Goal: Feedback & Contribution: Contribute content

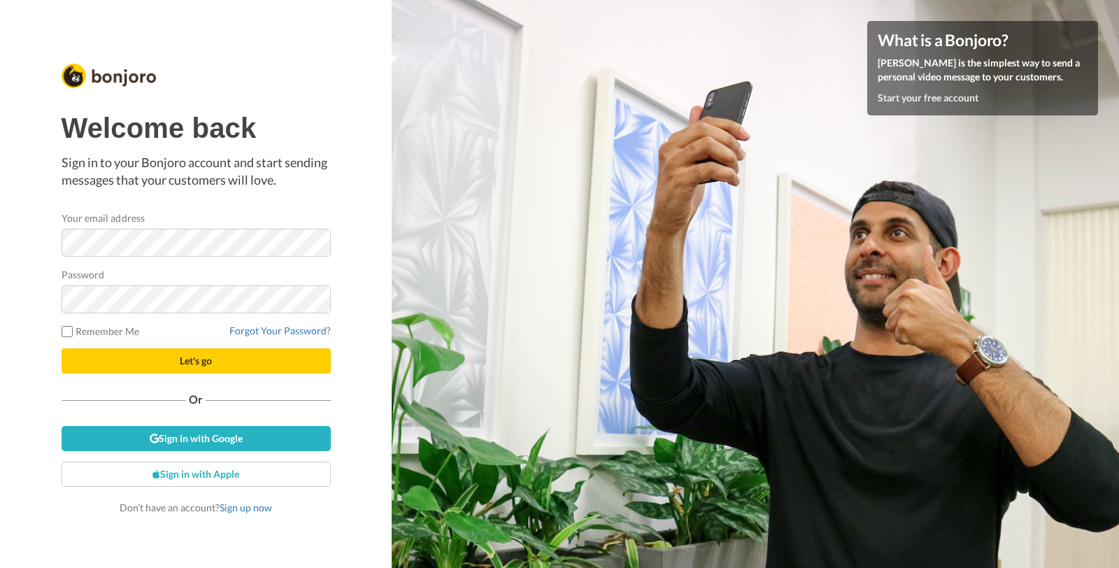
click at [62, 348] on button "Let's go" at bounding box center [196, 360] width 269 height 25
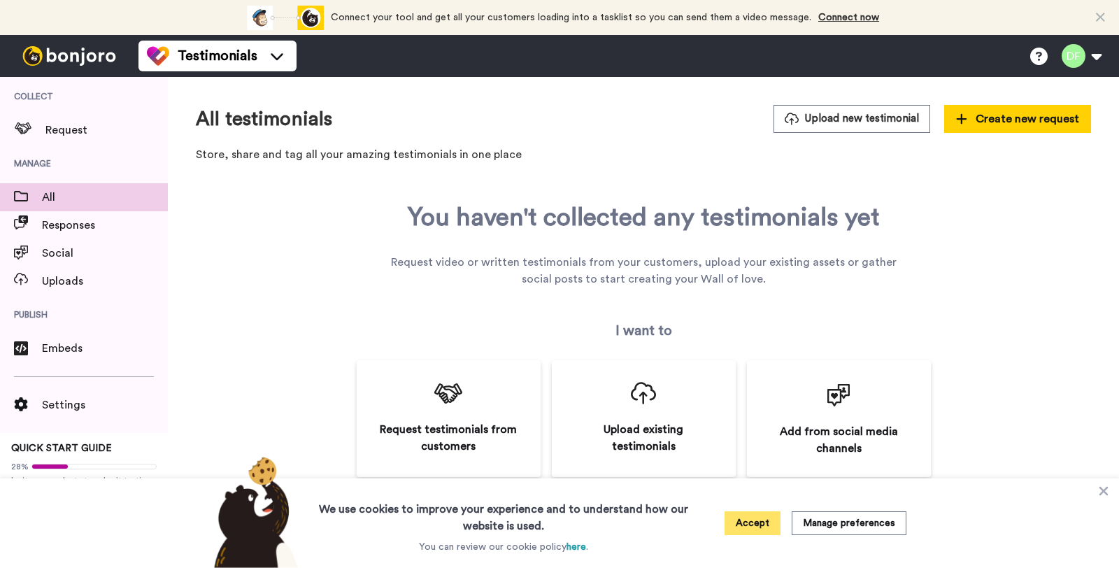
click at [738, 516] on button "Accept" at bounding box center [752, 523] width 56 height 24
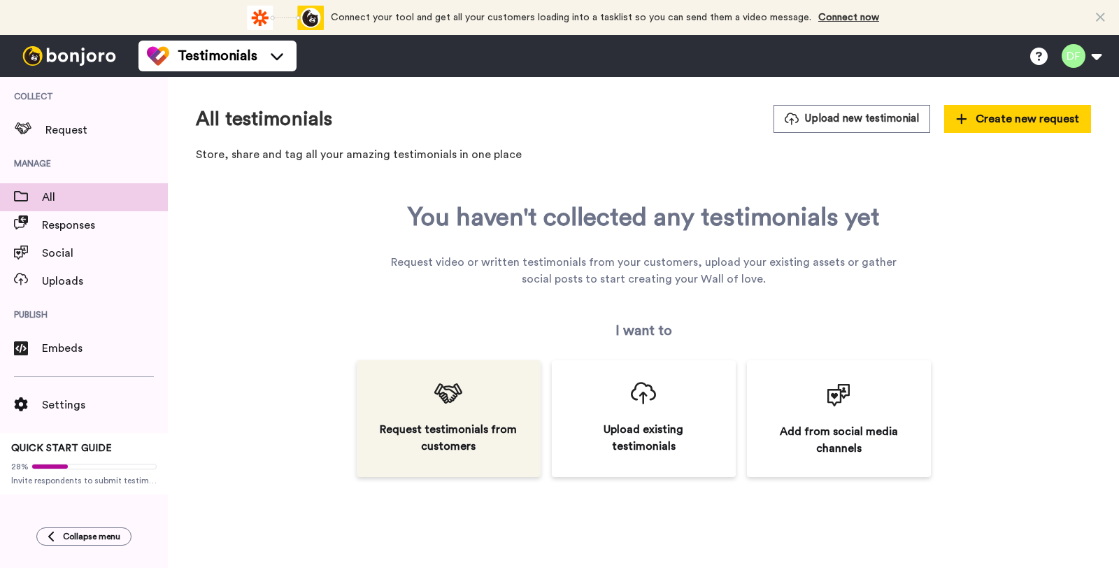
click at [413, 411] on div "Request testimonials from customers" at bounding box center [449, 418] width 184 height 117
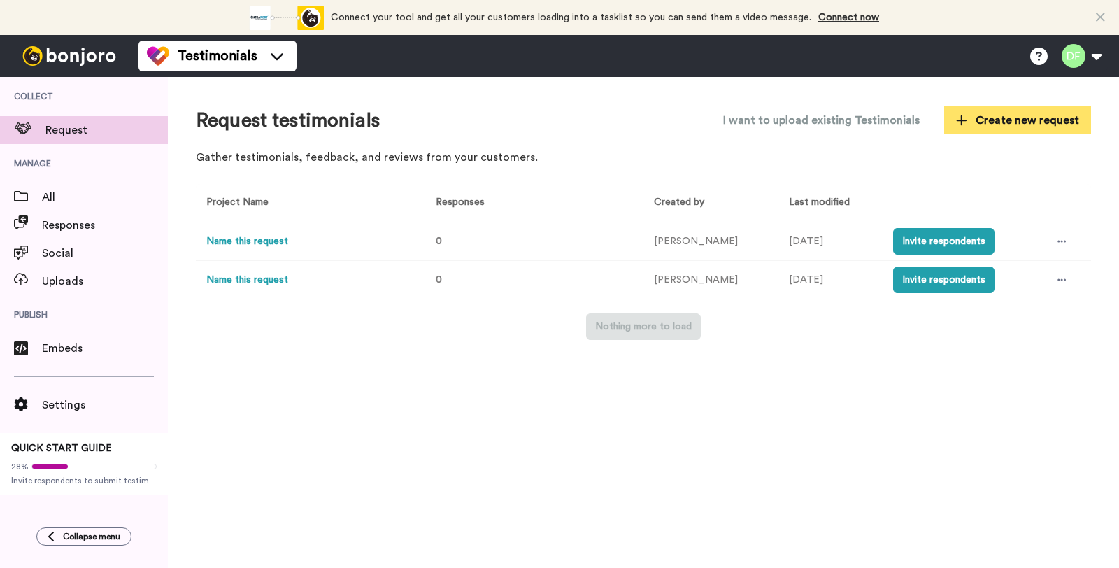
click at [990, 129] on button "Create new request" at bounding box center [1017, 120] width 147 height 28
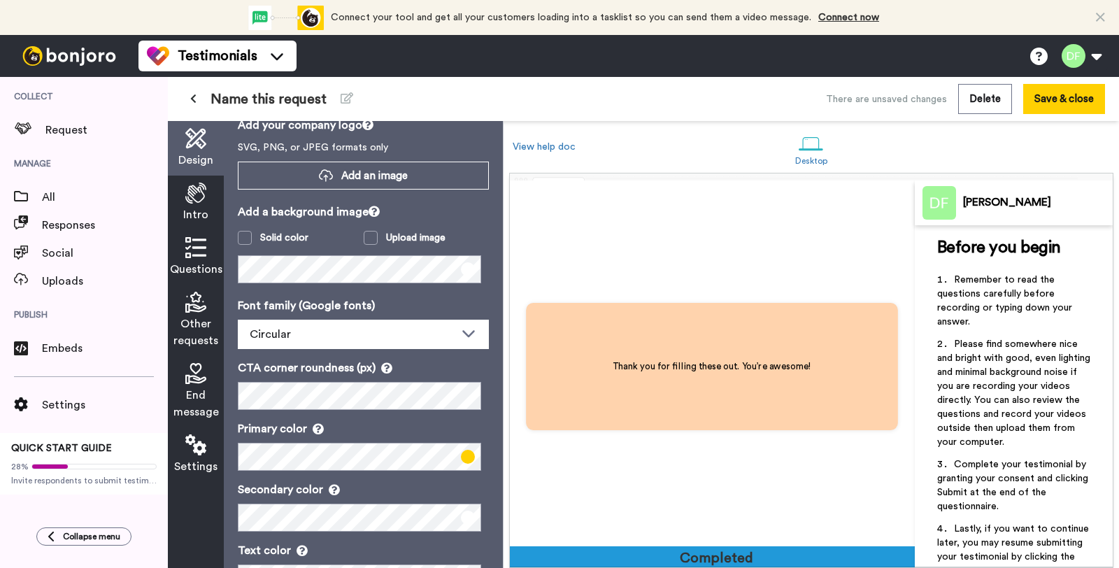
scroll to position [106, 0]
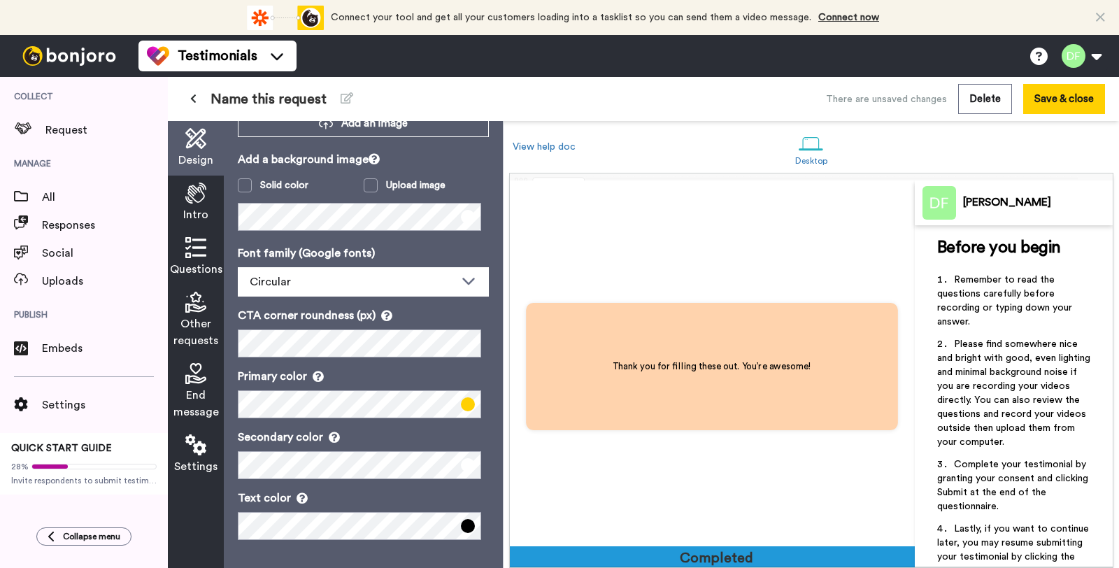
click at [112, 182] on span "Manage" at bounding box center [84, 163] width 168 height 39
click at [117, 190] on span "All" at bounding box center [105, 197] width 126 height 17
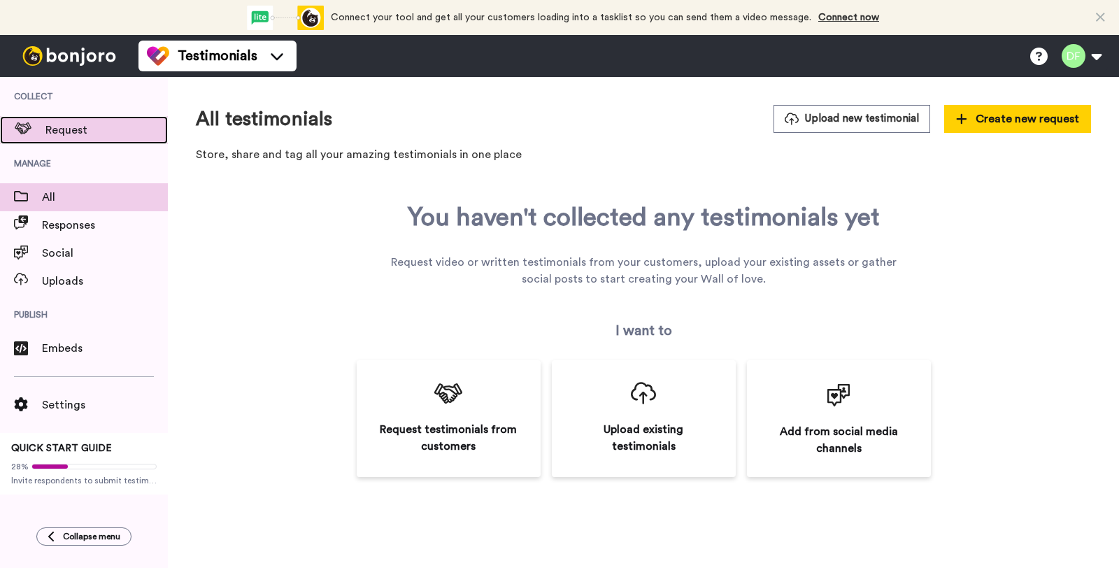
click at [94, 134] on span "Request" at bounding box center [106, 130] width 122 height 17
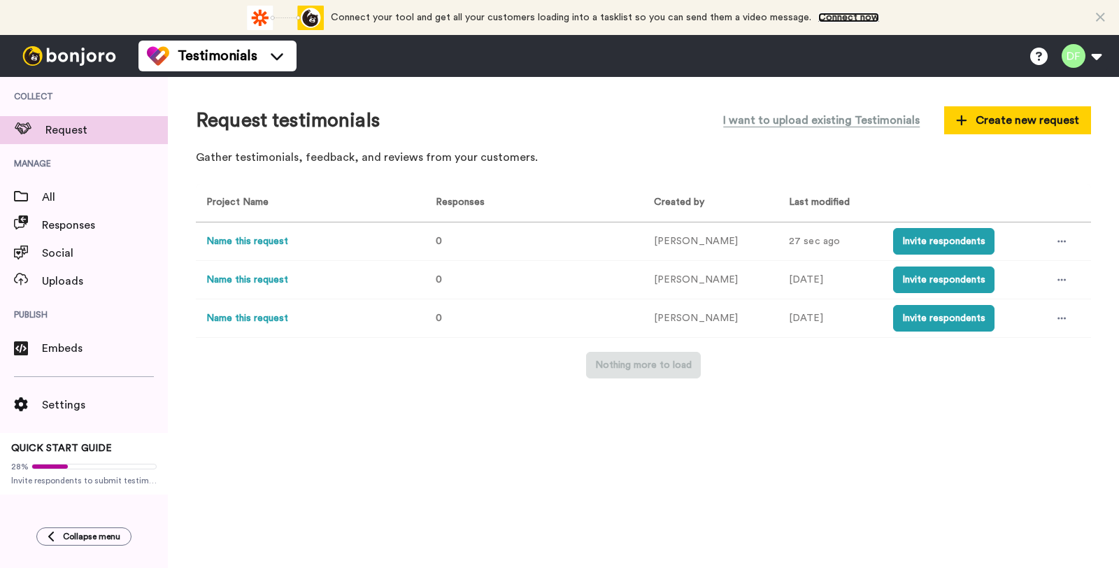
click at [847, 22] on link "Connect now" at bounding box center [848, 18] width 61 height 10
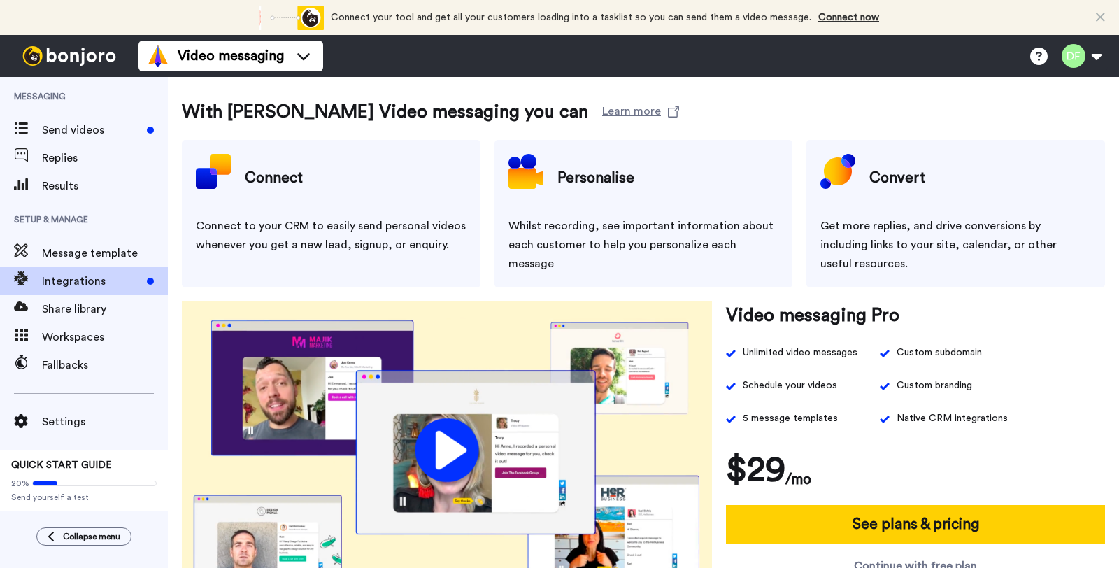
click at [71, 56] on img at bounding box center [69, 56] width 105 height 20
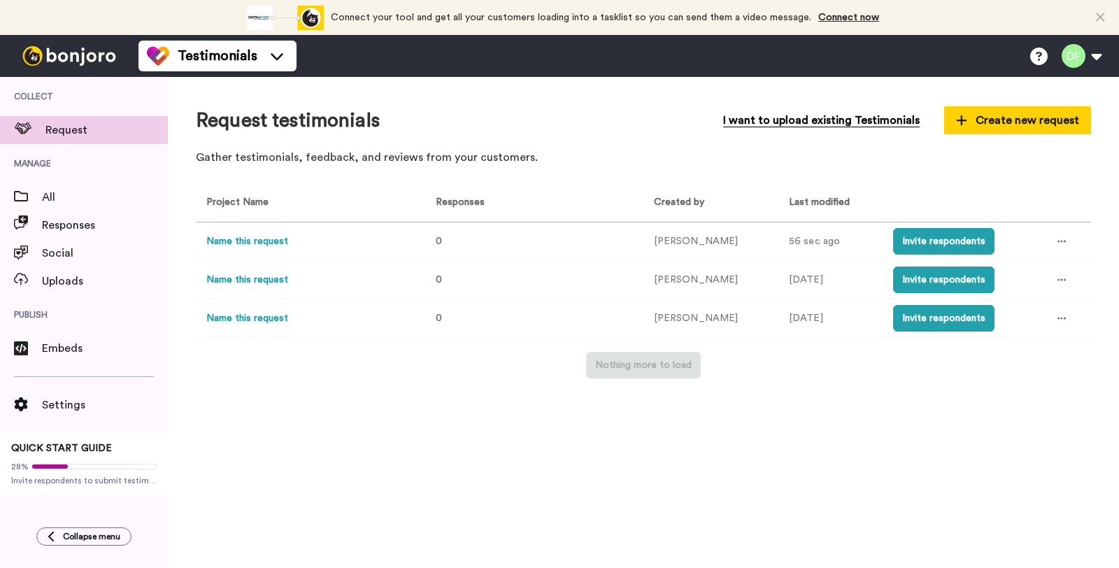
click at [879, 116] on span "I want to upload existing Testimonials" at bounding box center [821, 120] width 196 height 17
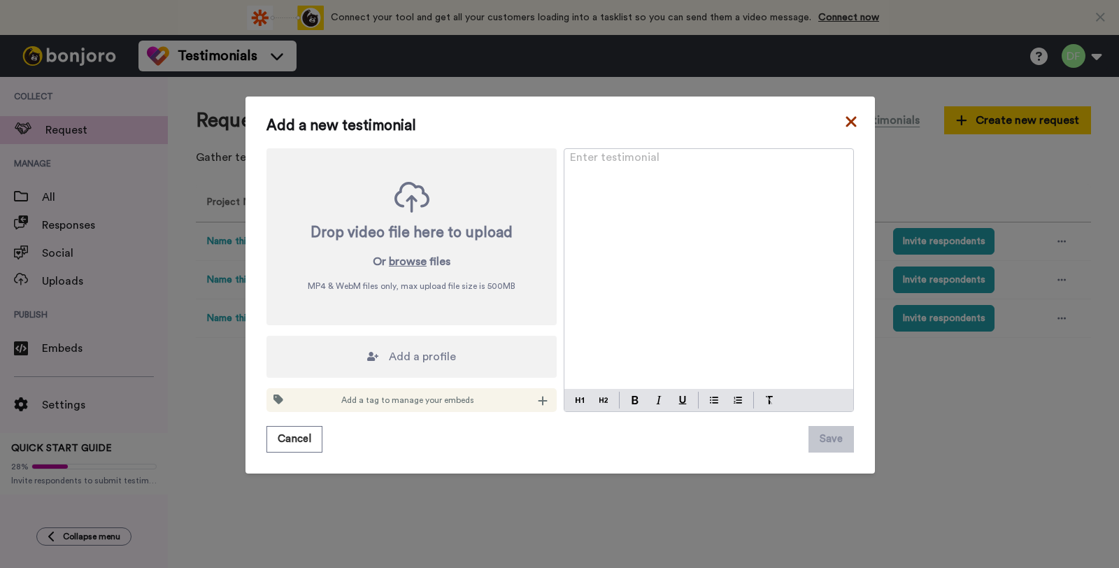
click at [844, 120] on icon at bounding box center [851, 121] width 14 height 17
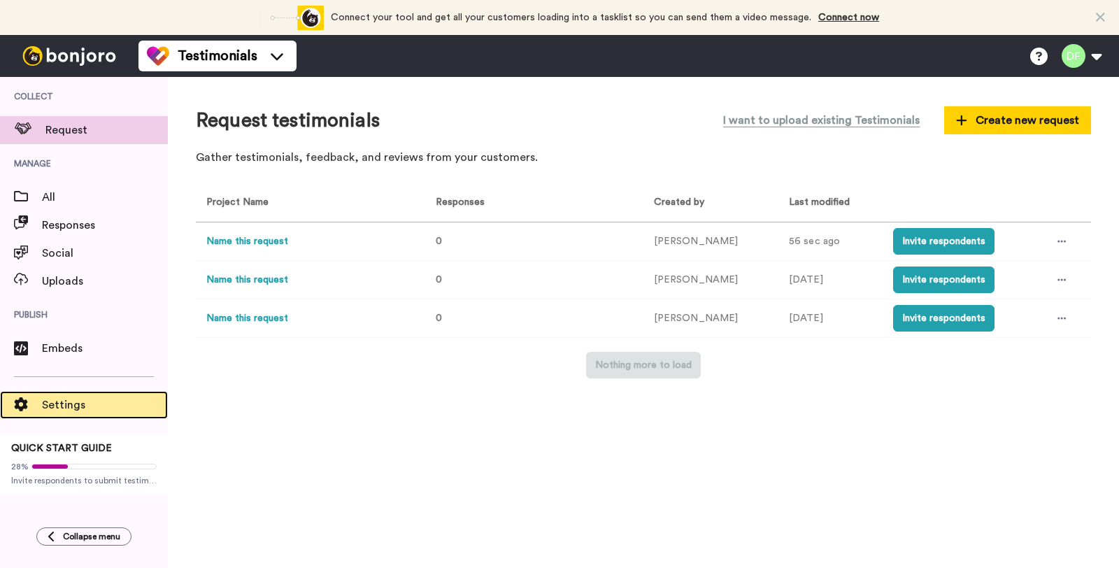
click at [102, 394] on div "Settings" at bounding box center [84, 405] width 168 height 28
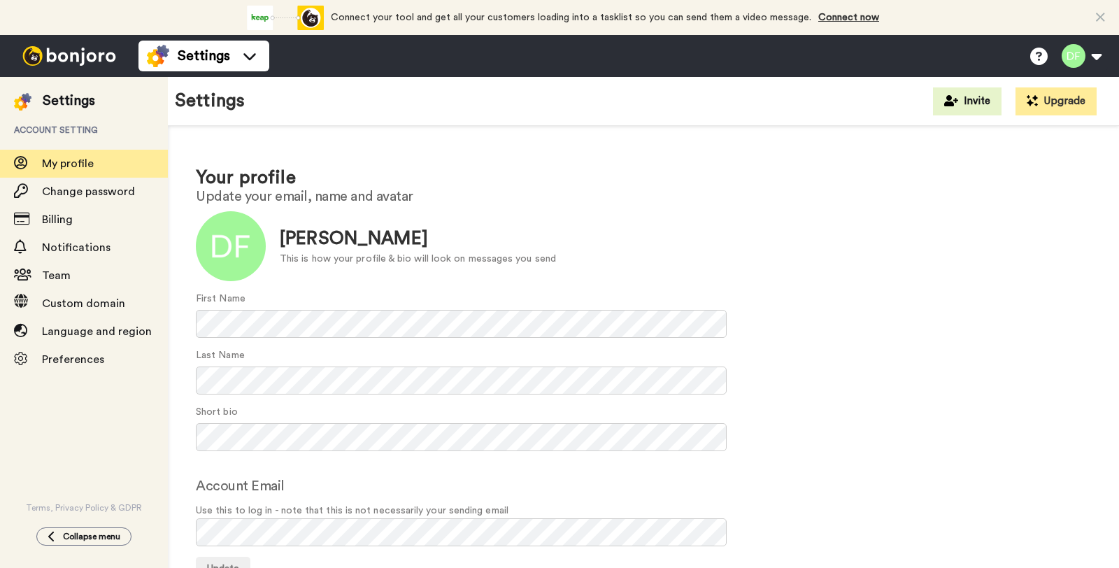
scroll to position [8, 0]
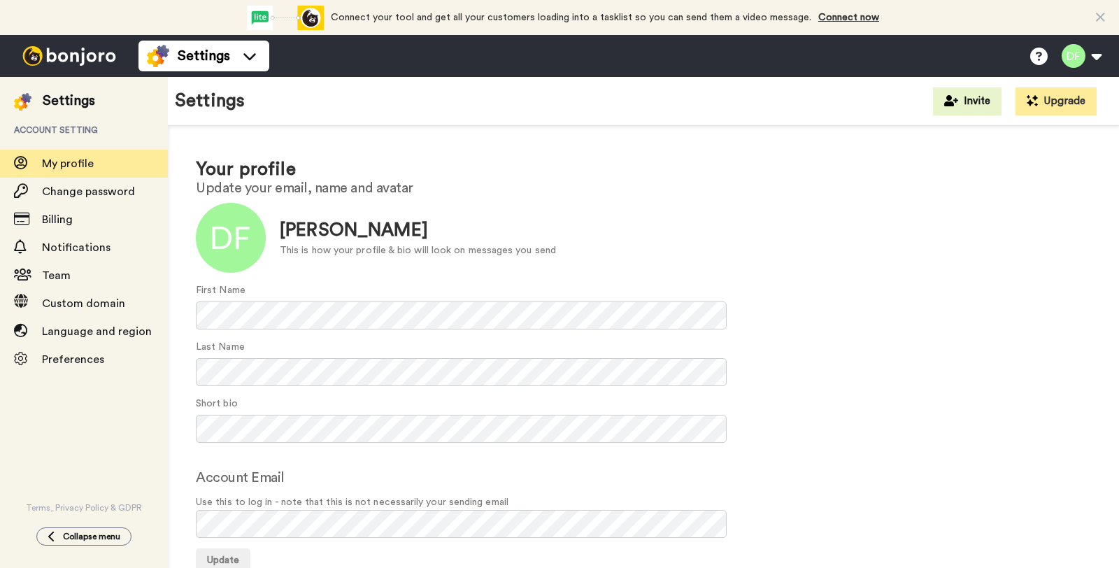
click at [64, 57] on img at bounding box center [69, 56] width 105 height 20
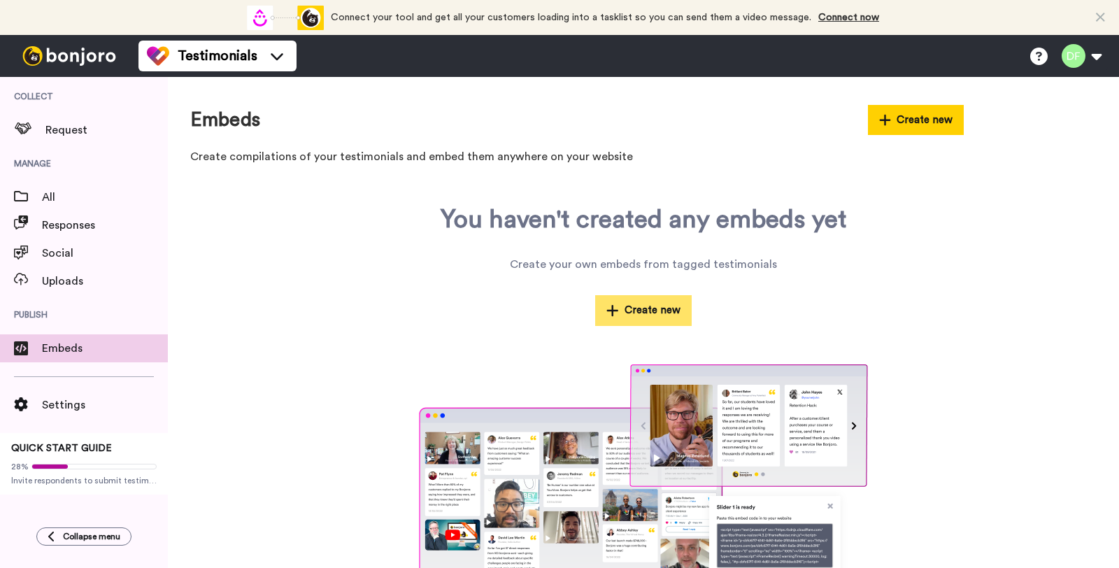
click at [638, 301] on button "Create new" at bounding box center [643, 310] width 96 height 30
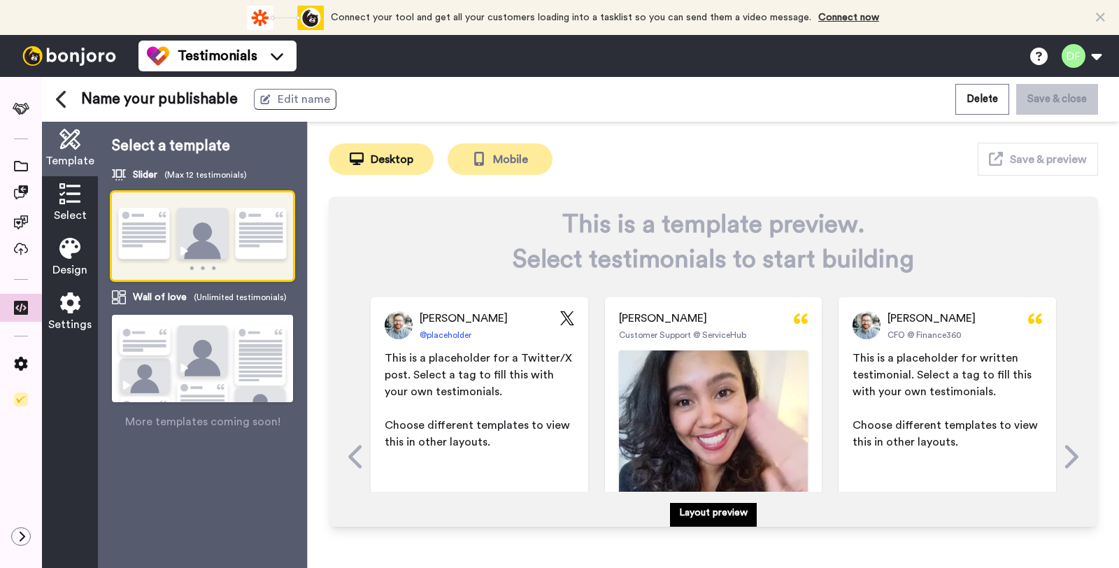
click at [490, 168] on button "Mobile" at bounding box center [499, 158] width 105 height 31
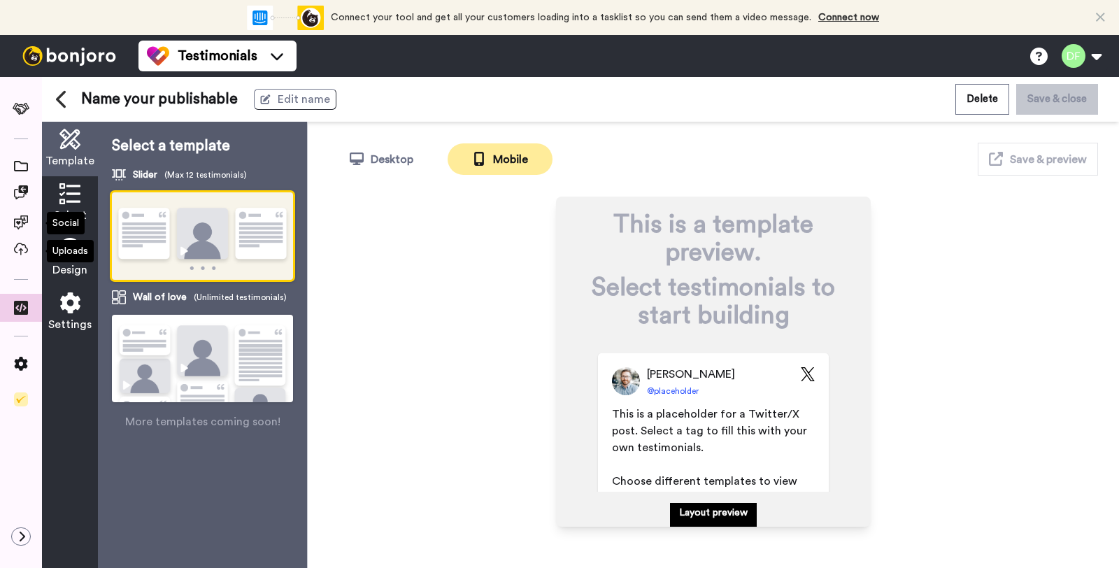
click at [71, 196] on icon at bounding box center [69, 193] width 21 height 21
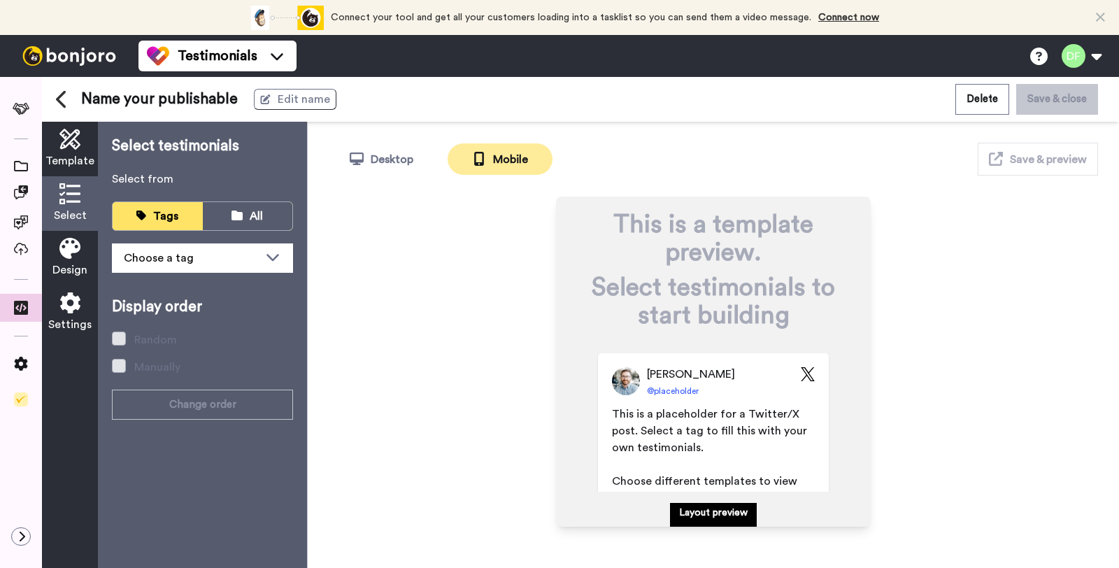
click at [75, 248] on icon at bounding box center [69, 248] width 21 height 21
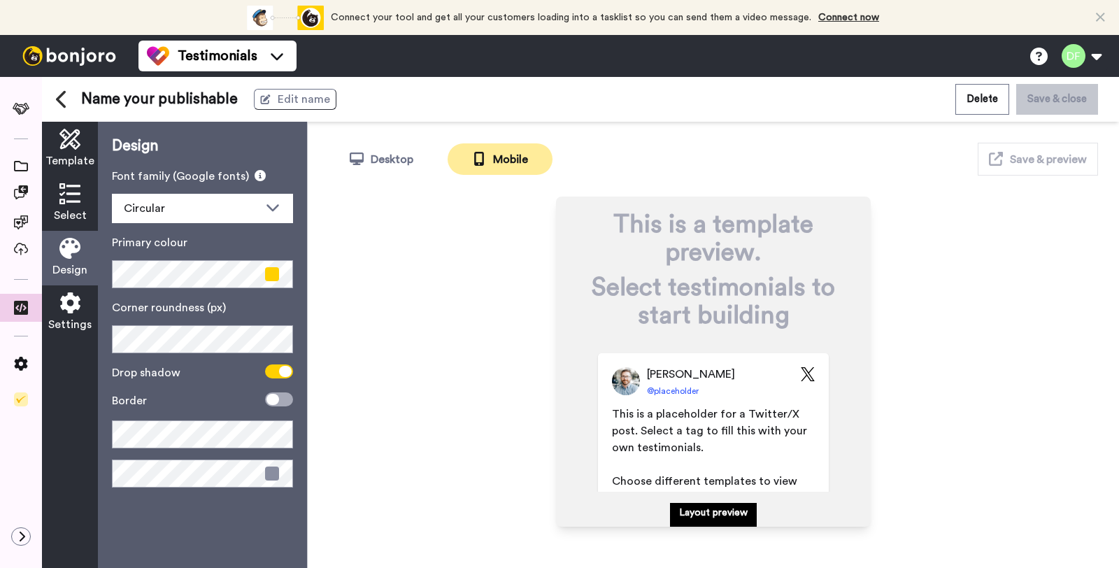
click at [77, 294] on icon at bounding box center [69, 302] width 21 height 21
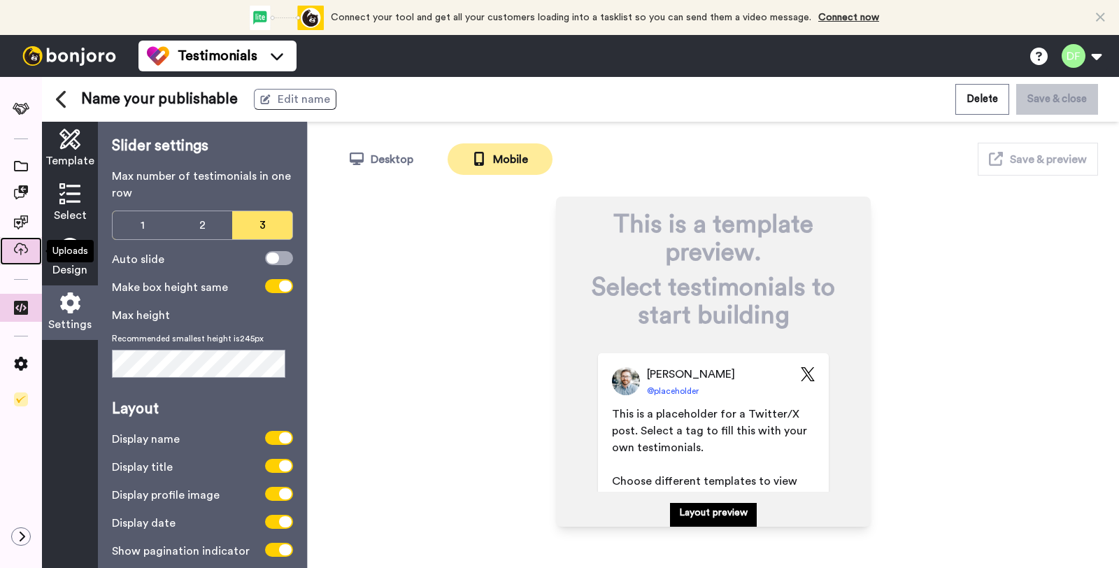
click at [10, 255] on span at bounding box center [21, 251] width 42 height 14
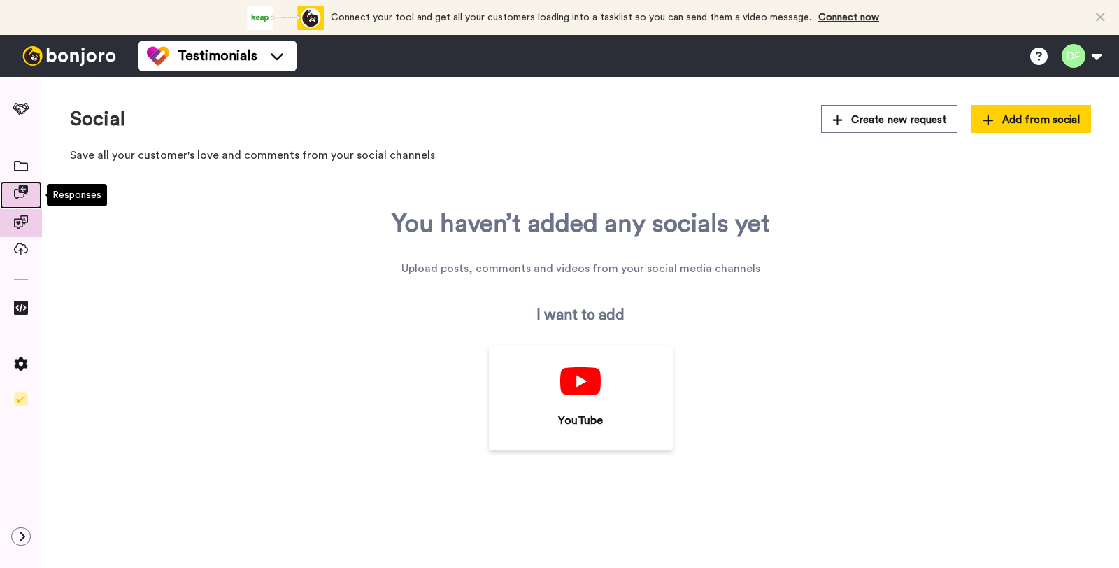
click at [16, 197] on icon at bounding box center [21, 192] width 14 height 14
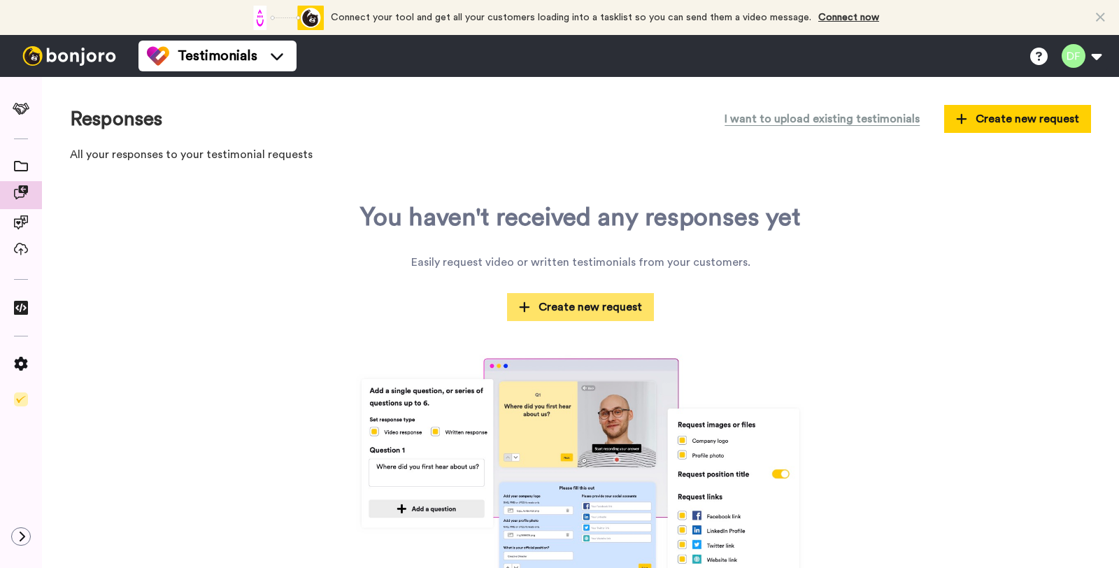
click at [547, 303] on span "Create new request" at bounding box center [580, 307] width 123 height 17
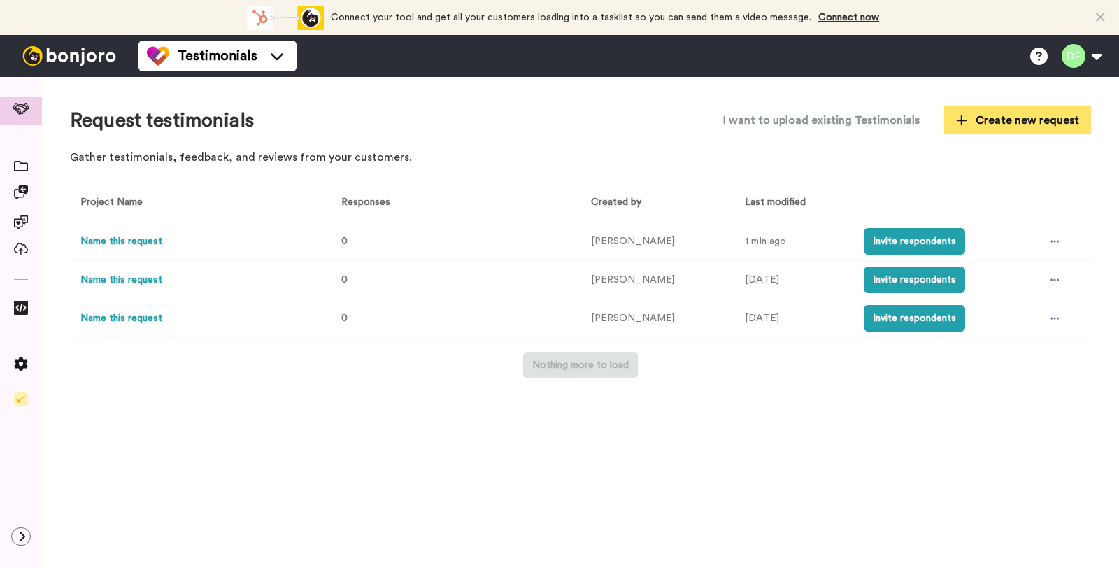
click at [966, 128] on span "Create new request" at bounding box center [1017, 120] width 123 height 17
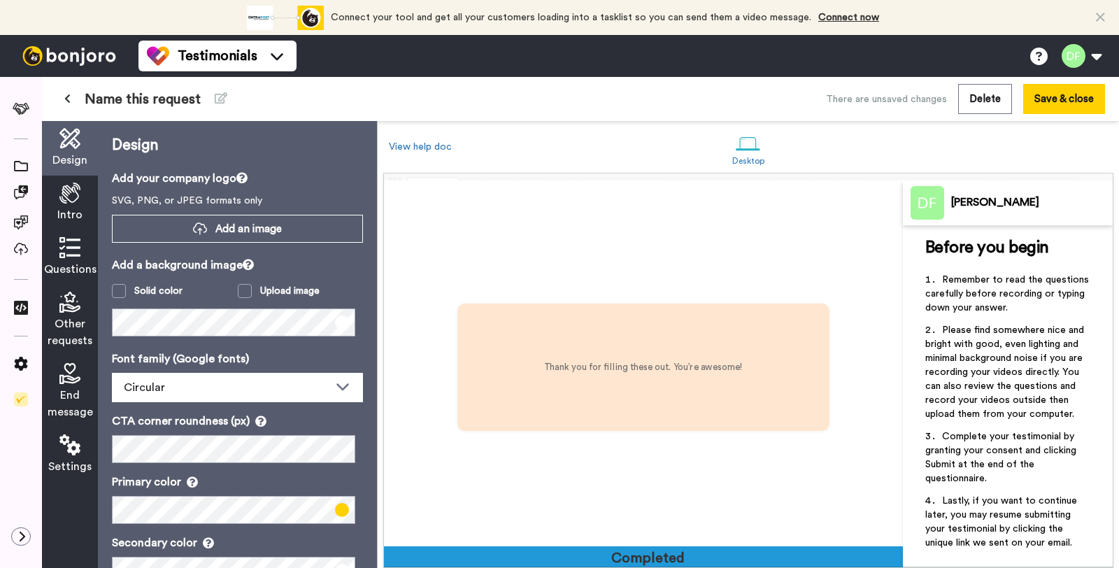
scroll to position [1458, 0]
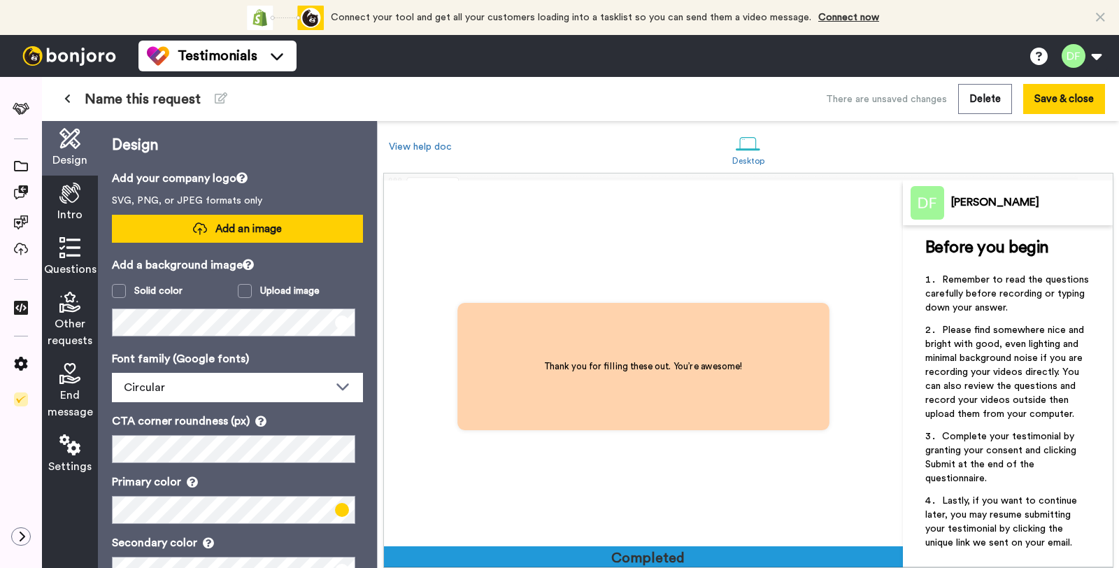
click at [256, 227] on span "Add an image" at bounding box center [248, 229] width 66 height 15
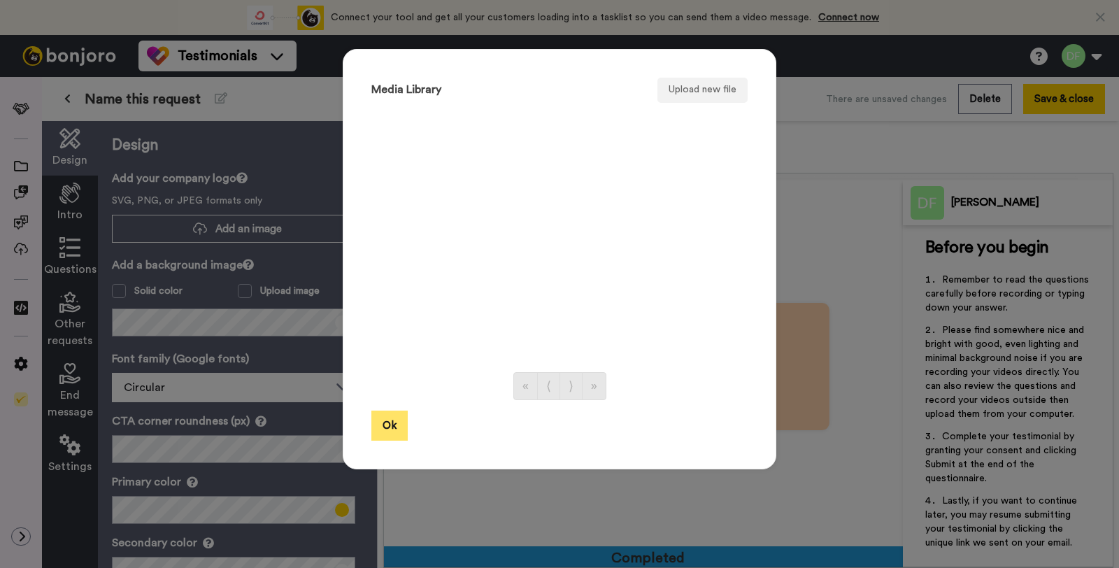
click at [378, 421] on button "Ok" at bounding box center [389, 425] width 36 height 30
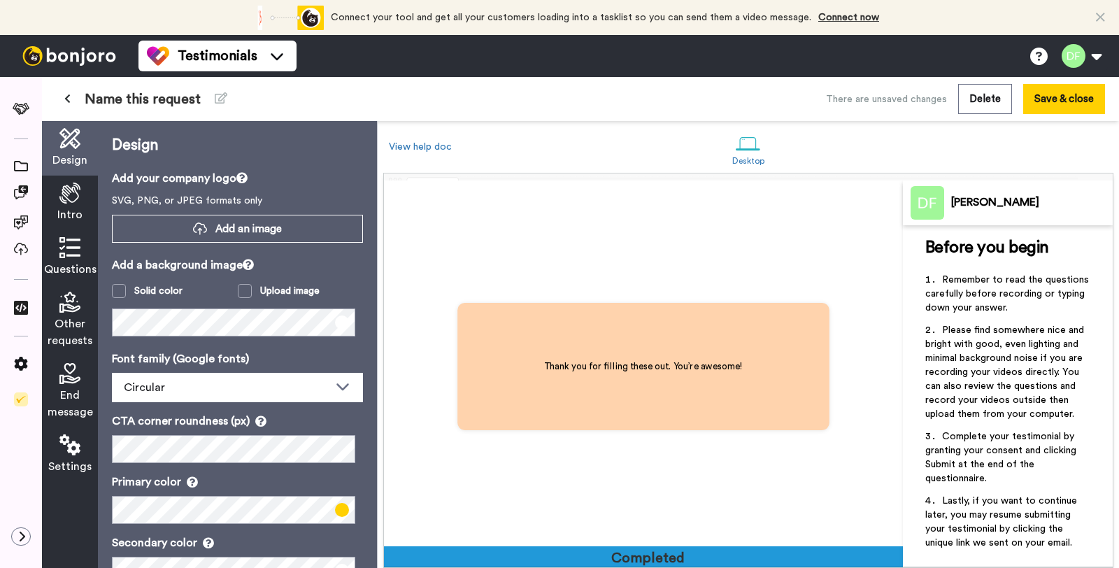
scroll to position [106, 0]
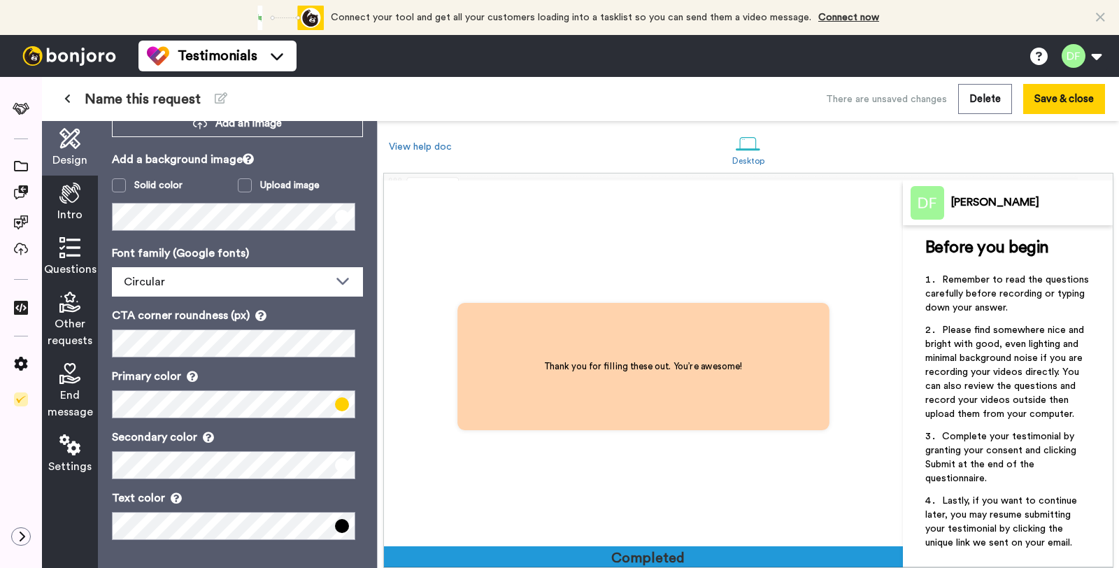
click at [81, 193] on div "Intro" at bounding box center [70, 202] width 56 height 55
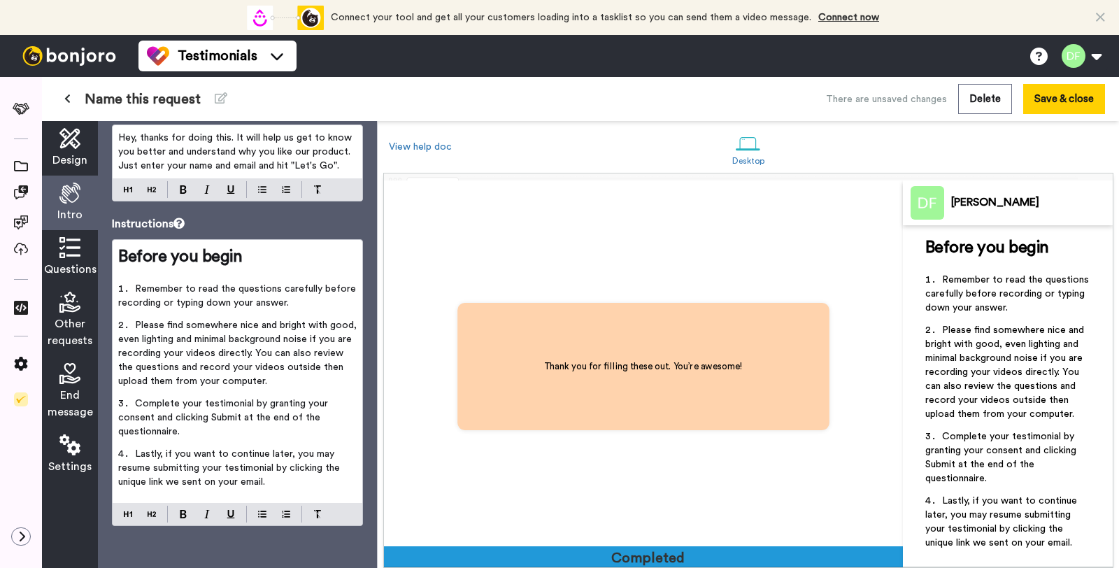
scroll to position [0, 0]
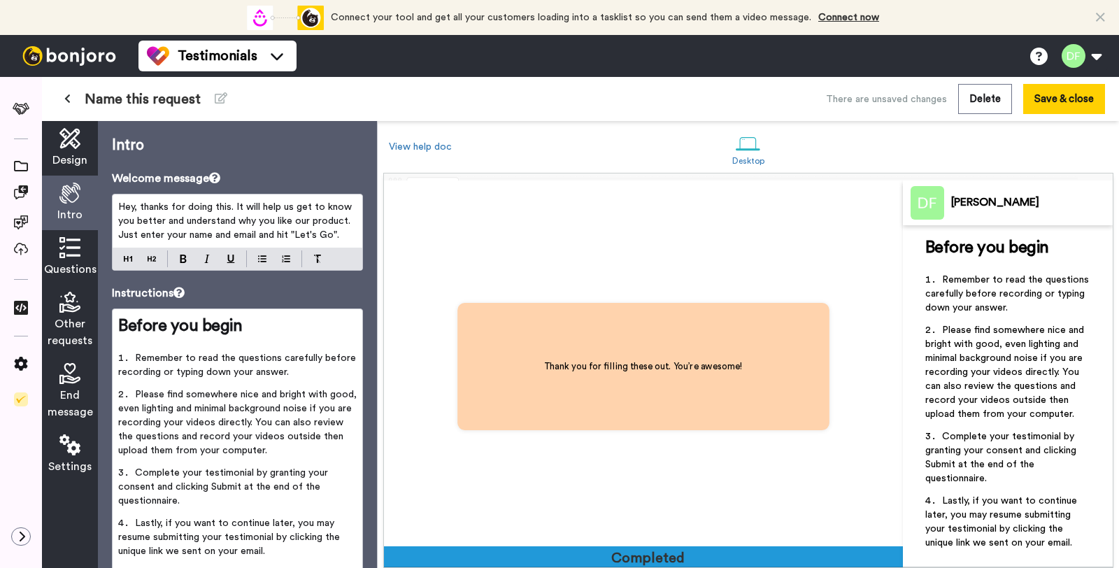
click at [73, 245] on icon at bounding box center [69, 247] width 21 height 21
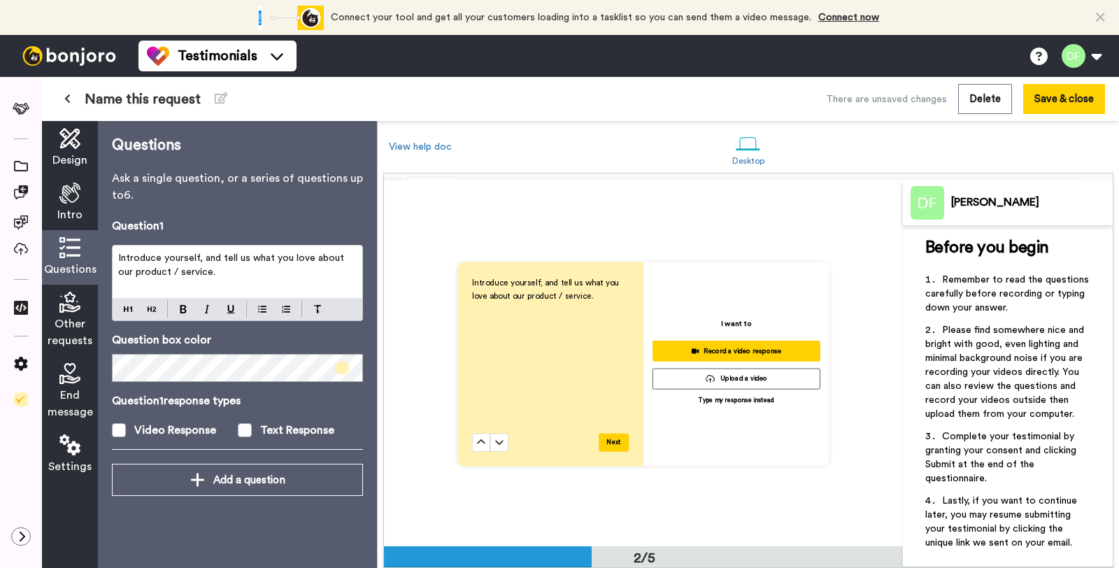
click at [71, 287] on div "Other requests" at bounding box center [70, 320] width 56 height 71
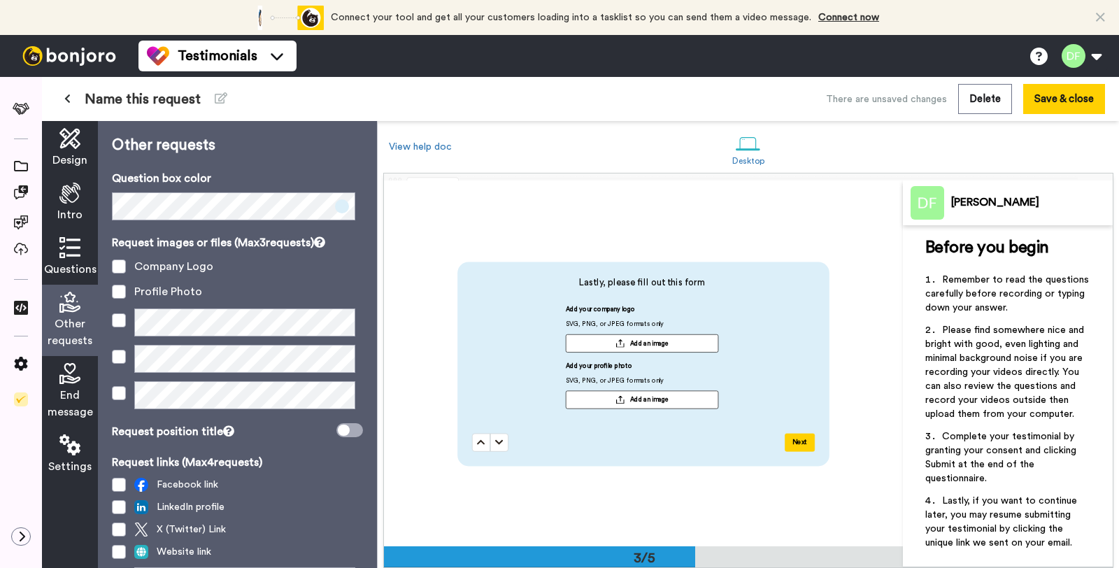
click at [73, 374] on icon at bounding box center [69, 373] width 21 height 21
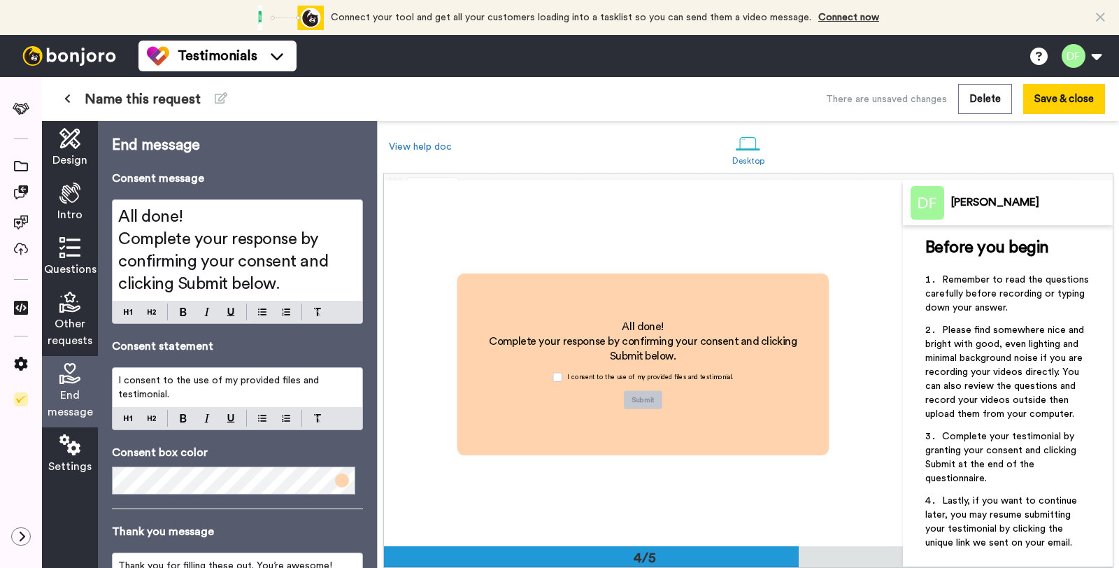
click at [67, 459] on span "Settings" at bounding box center [69, 466] width 43 height 17
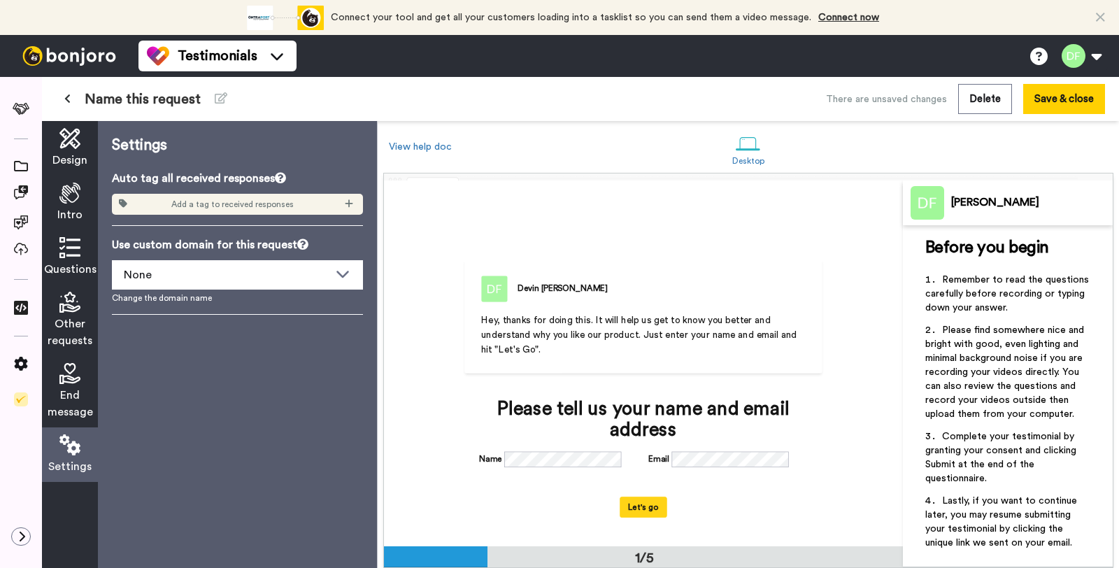
click at [65, 420] on span "End message" at bounding box center [70, 404] width 45 height 34
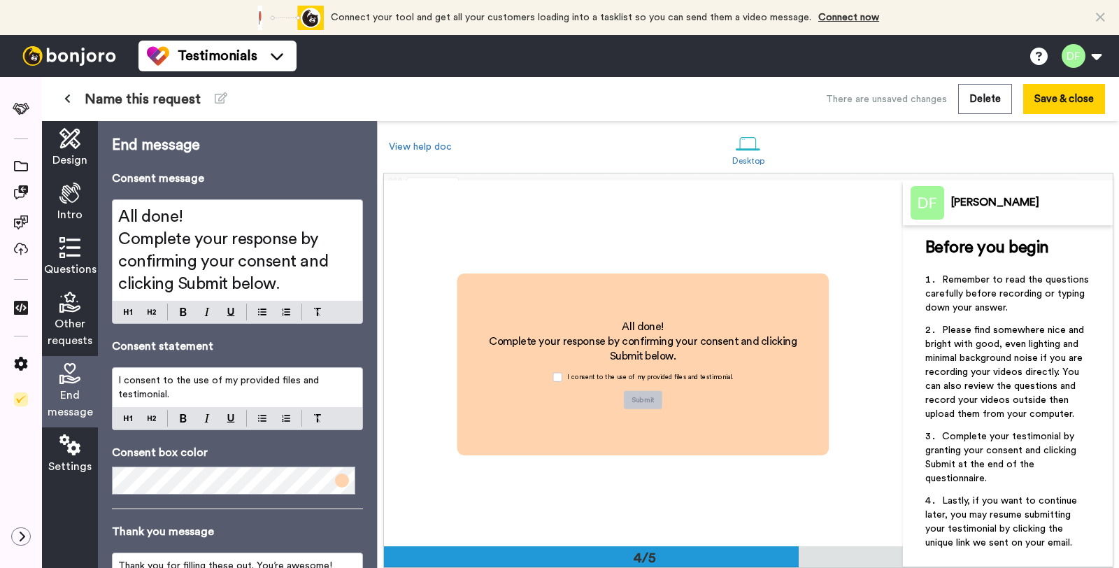
click at [70, 350] on div "Other requests" at bounding box center [70, 320] width 56 height 71
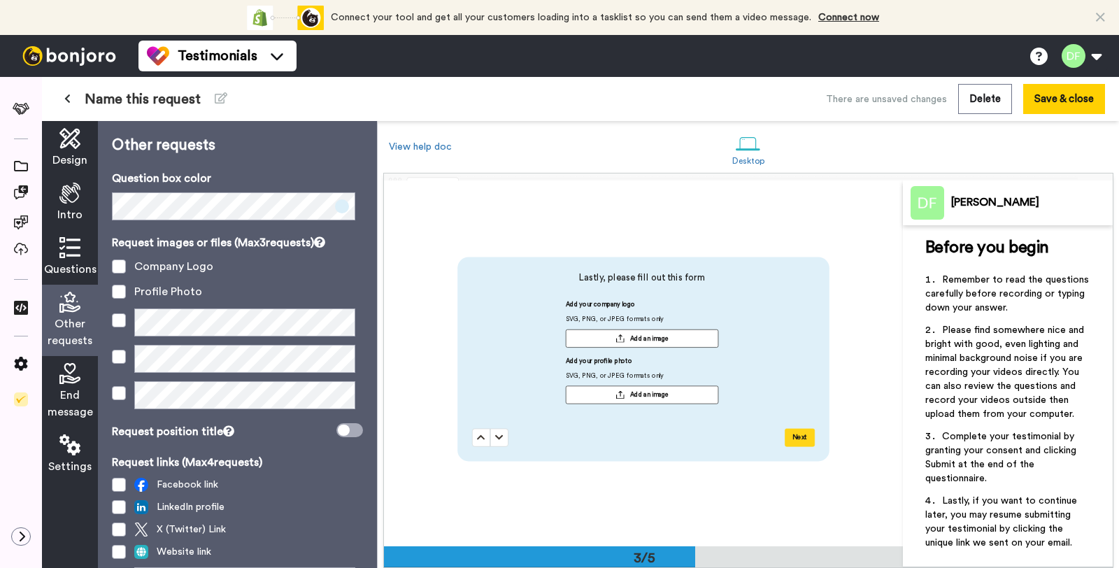
scroll to position [730, 0]
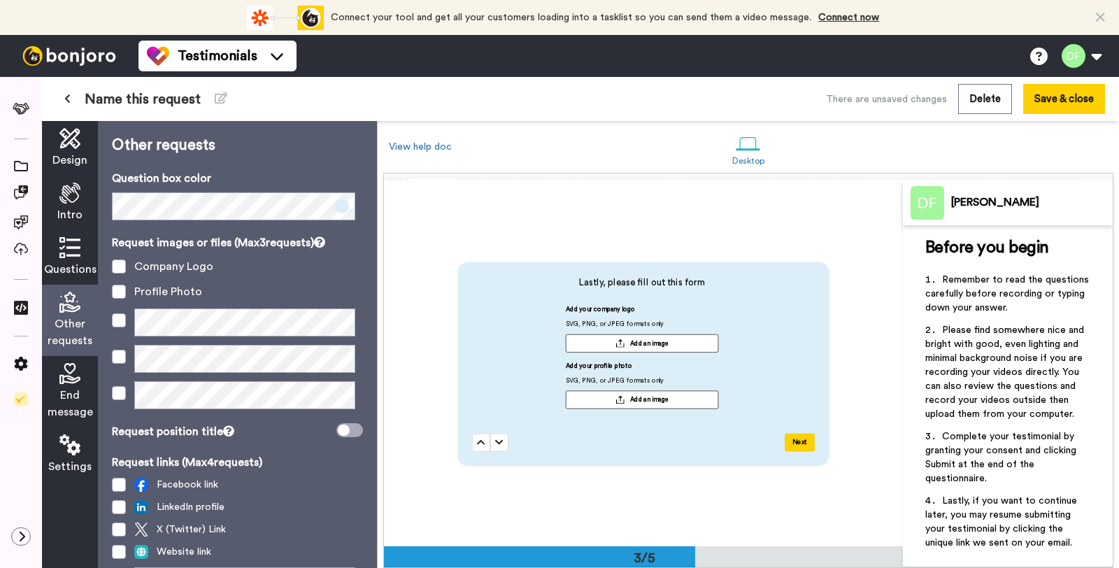
click at [73, 300] on icon at bounding box center [69, 302] width 21 height 21
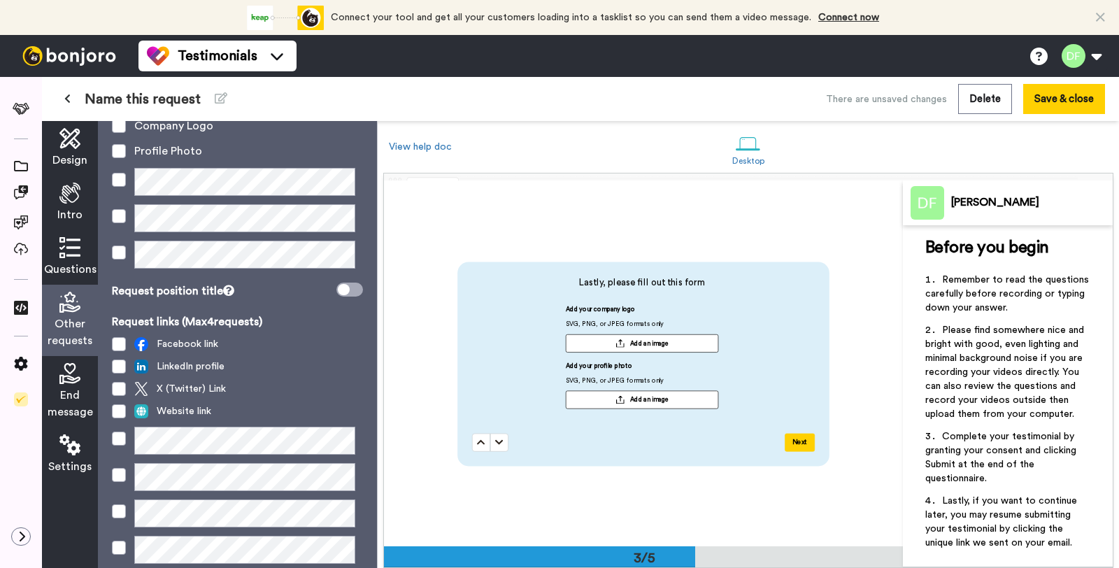
scroll to position [141, 0]
click at [159, 415] on span "Website link" at bounding box center [172, 410] width 77 height 14
click at [114, 408] on span at bounding box center [119, 410] width 14 height 14
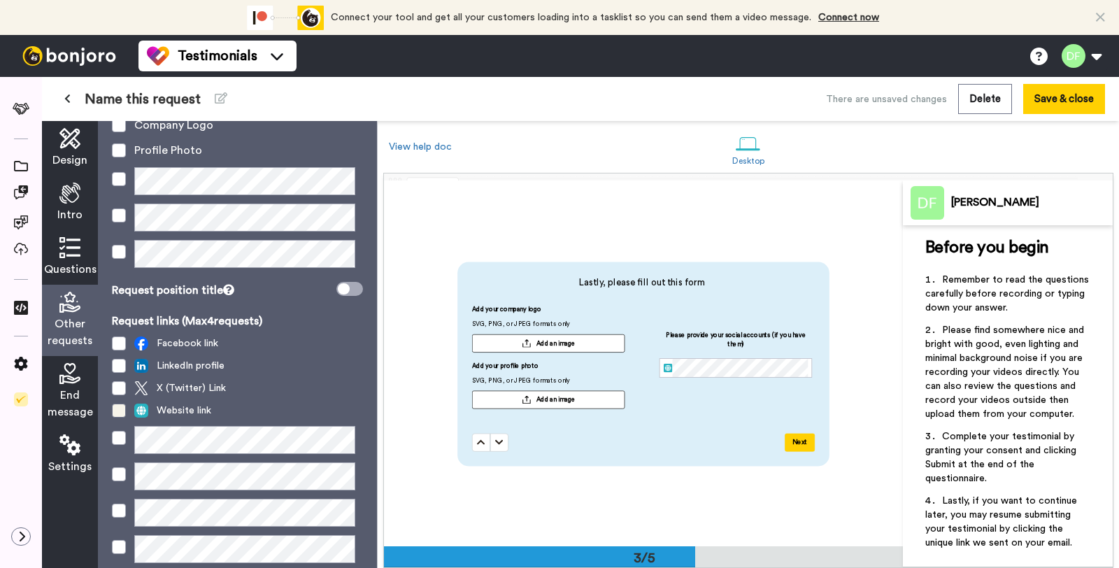
click at [113, 409] on span at bounding box center [119, 410] width 14 height 14
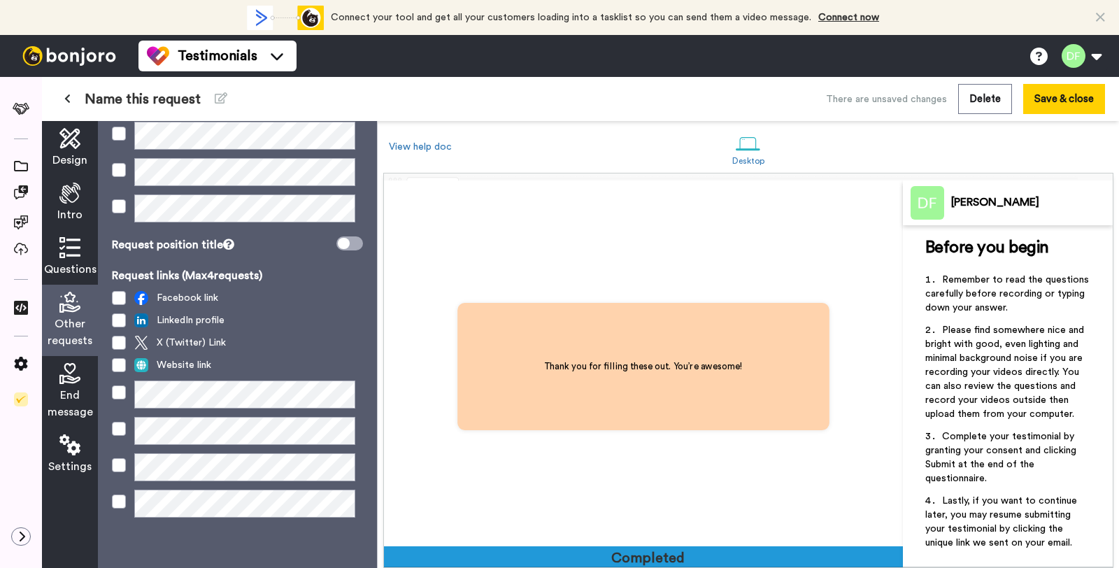
scroll to position [187, 0]
click at [57, 389] on span "End message" at bounding box center [70, 404] width 45 height 34
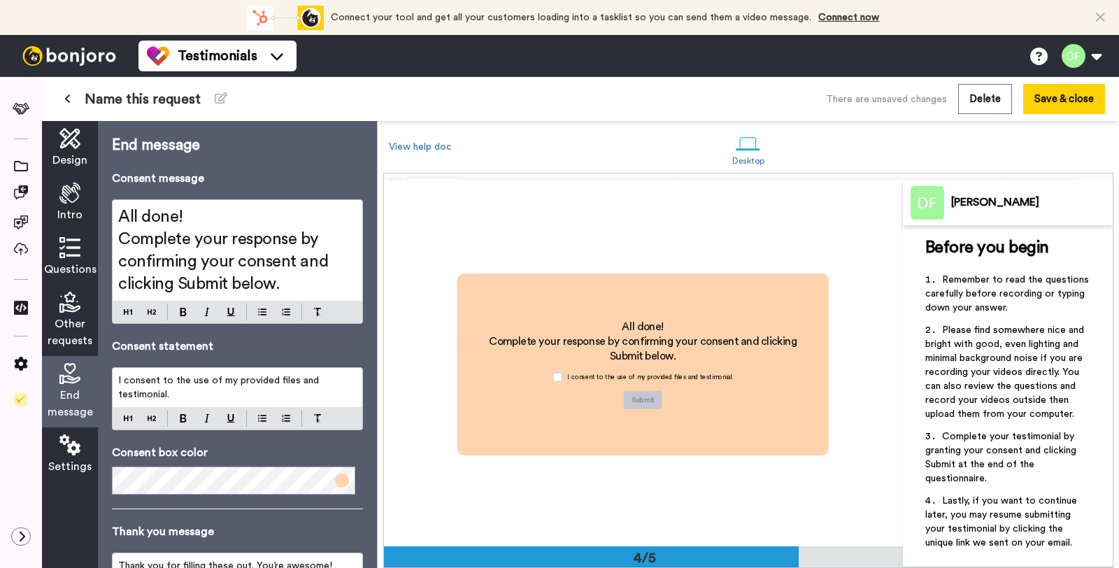
click at [66, 447] on icon at bounding box center [69, 444] width 21 height 21
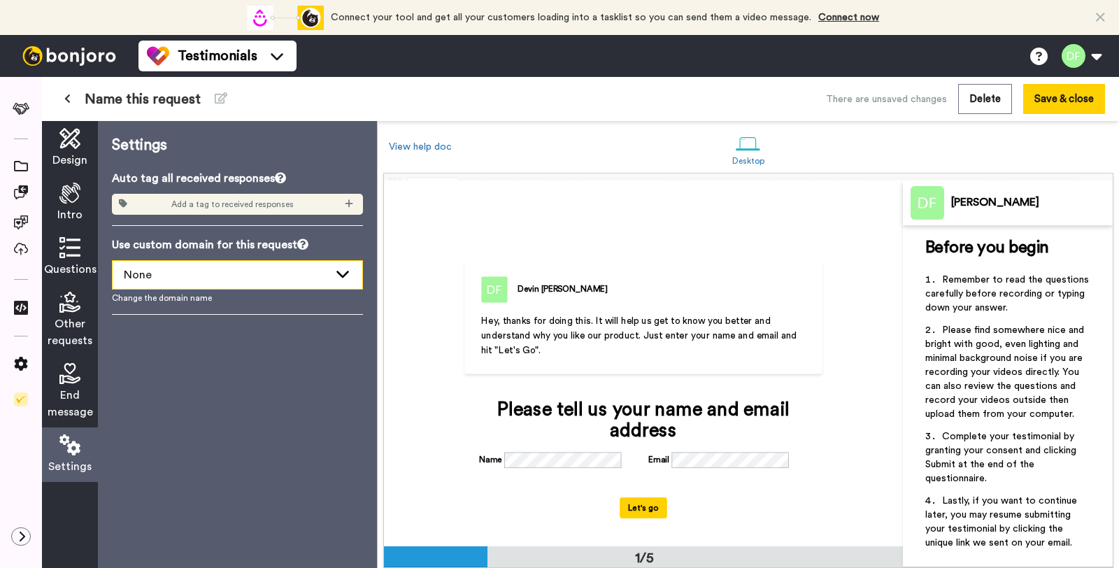
click at [275, 283] on div "None" at bounding box center [238, 275] width 250 height 28
click at [280, 398] on div "Settings Auto tag all received responses Add a tag to received responses Use cu…" at bounding box center [237, 344] width 279 height 447
click at [71, 420] on div "End message" at bounding box center [70, 391] width 56 height 71
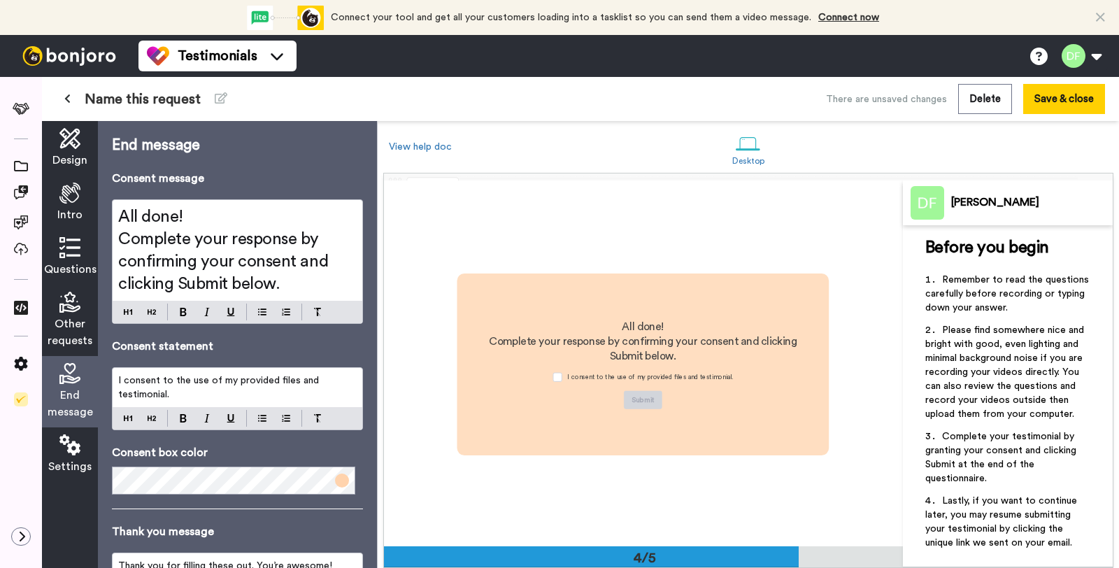
click at [76, 303] on icon at bounding box center [69, 302] width 21 height 21
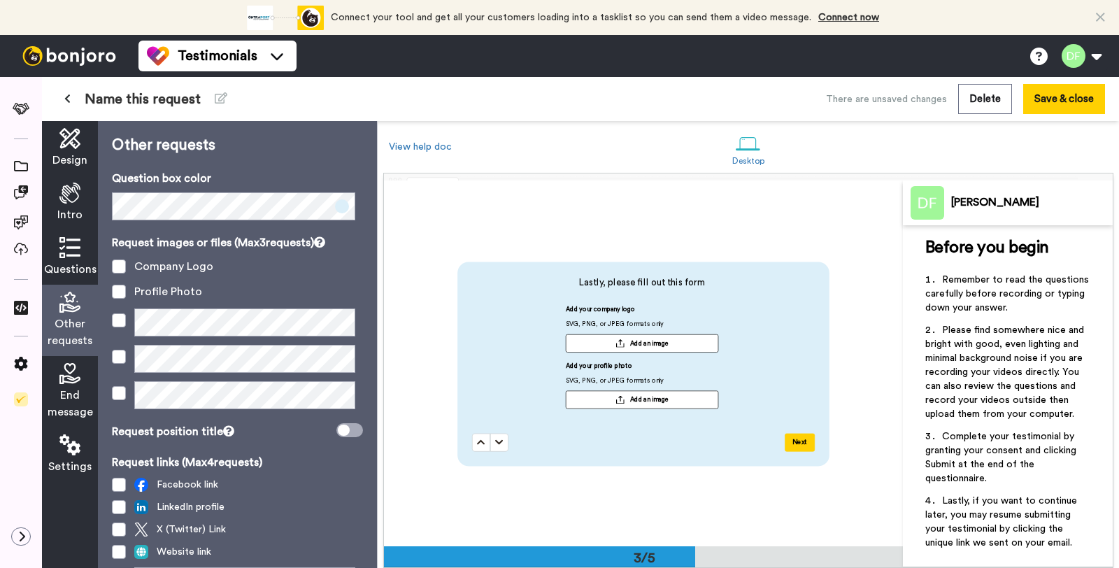
click at [77, 256] on icon at bounding box center [69, 247] width 21 height 21
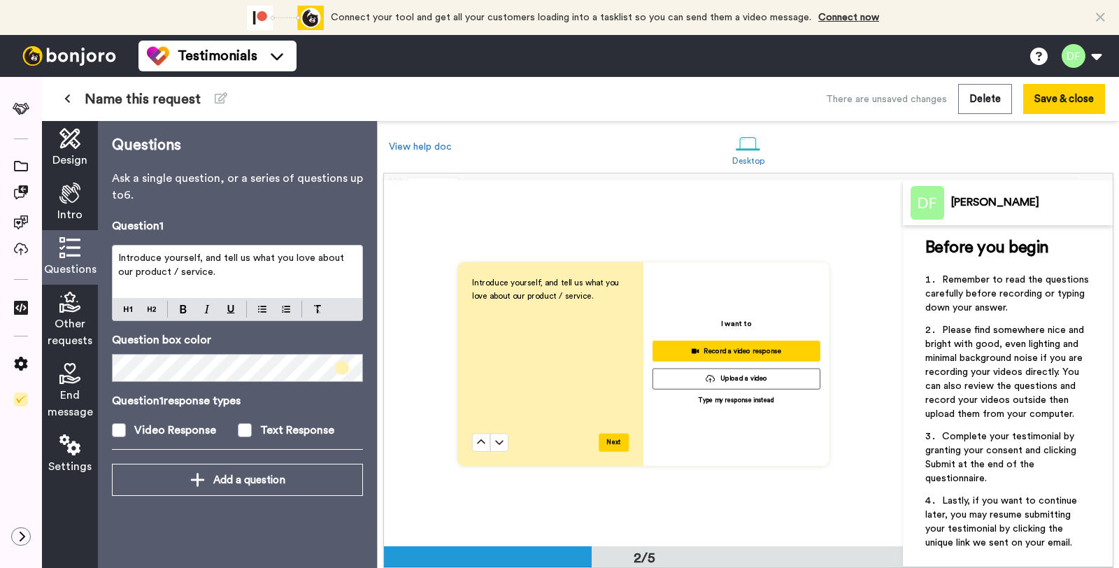
click at [85, 306] on div "Other requests" at bounding box center [70, 320] width 56 height 71
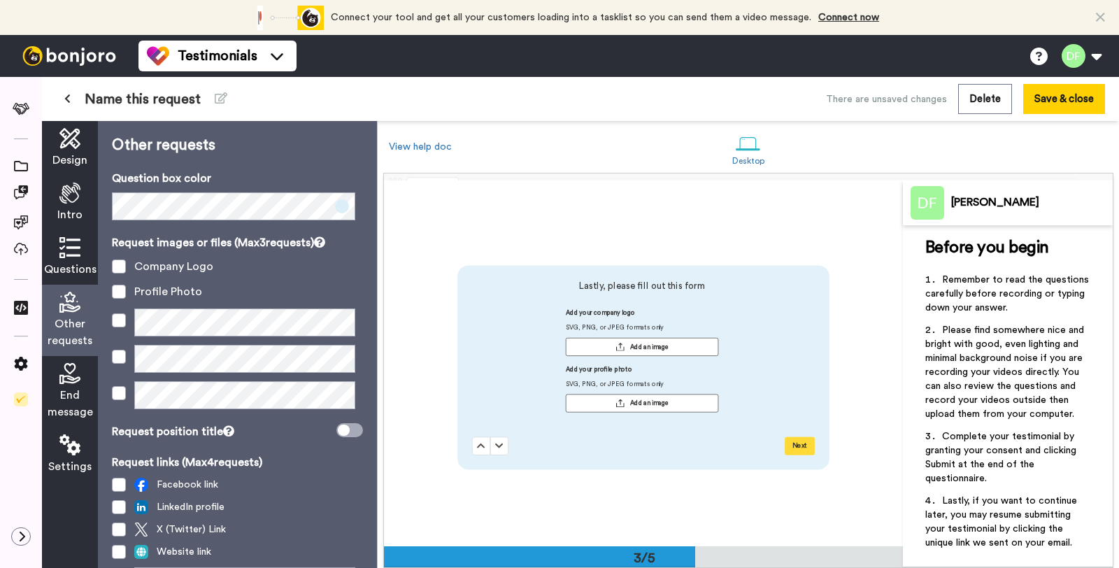
scroll to position [730, 0]
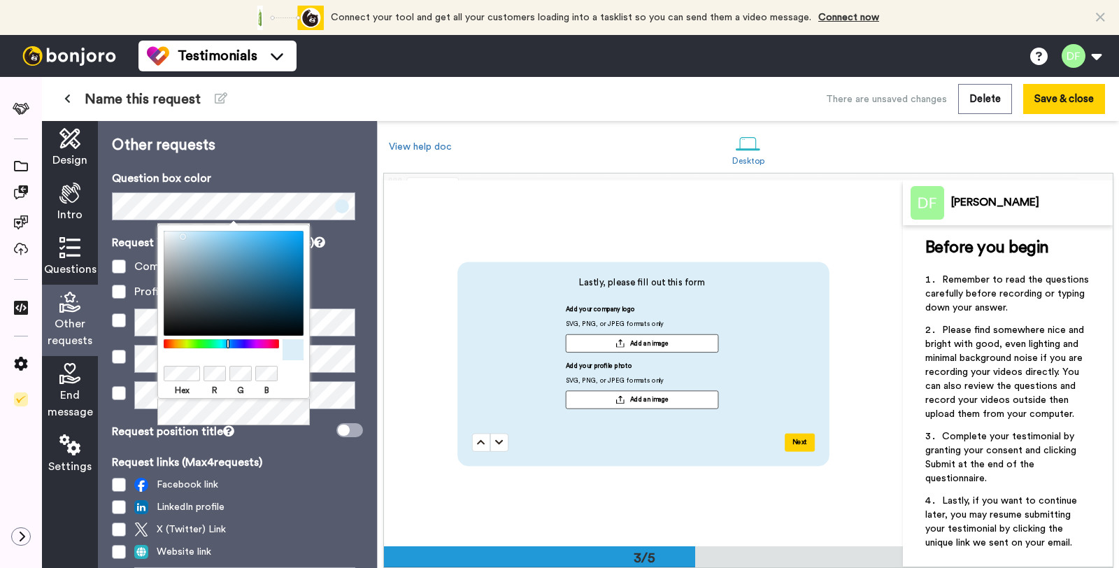
click at [343, 268] on div "Company Logo" at bounding box center [237, 266] width 251 height 17
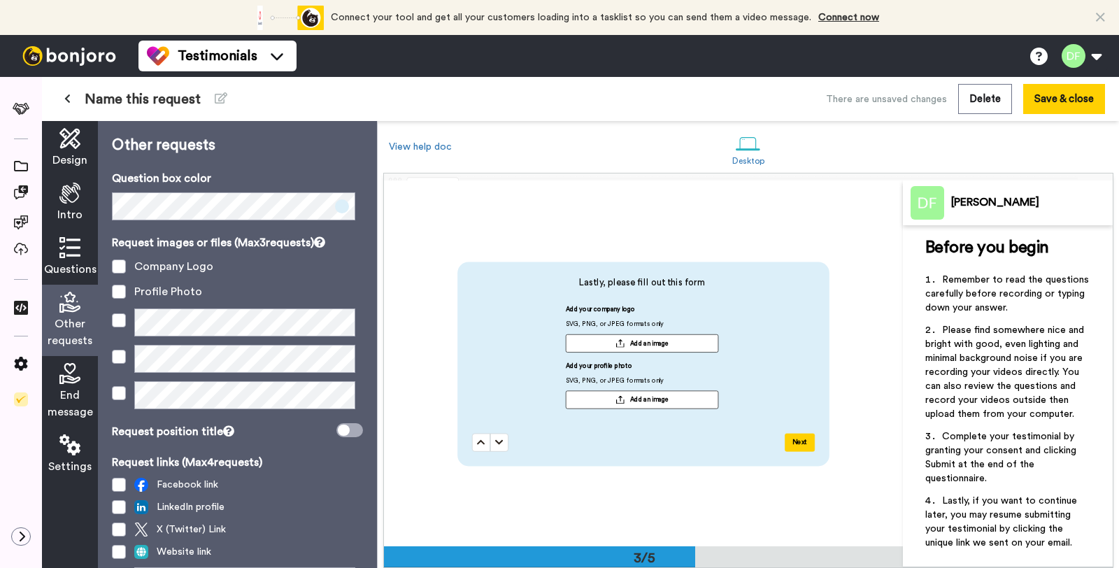
click at [62, 260] on div "Questions" at bounding box center [70, 257] width 56 height 55
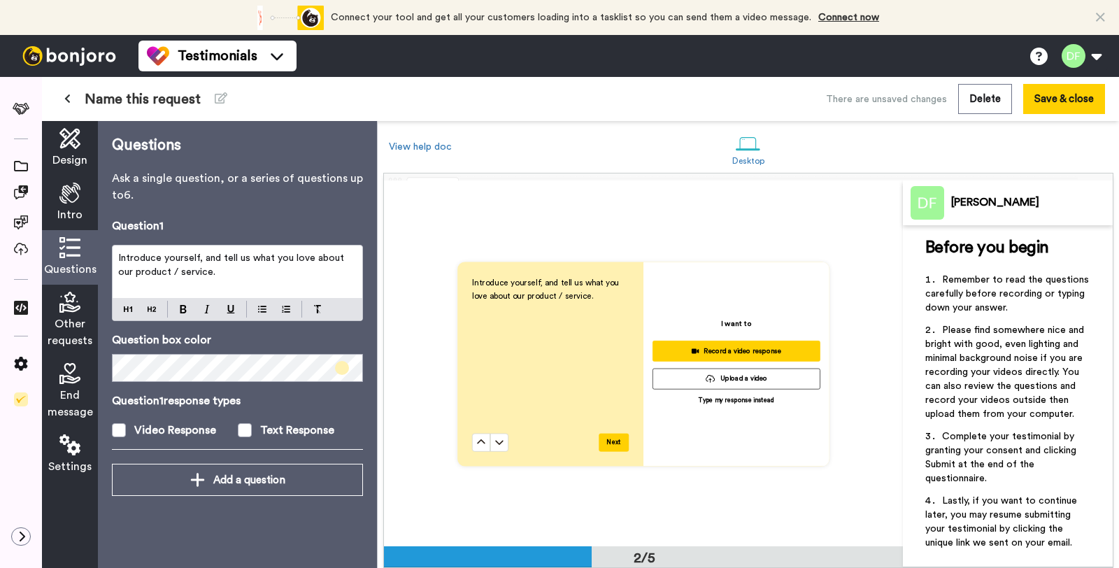
click at [67, 215] on span "Intro" at bounding box center [69, 214] width 25 height 17
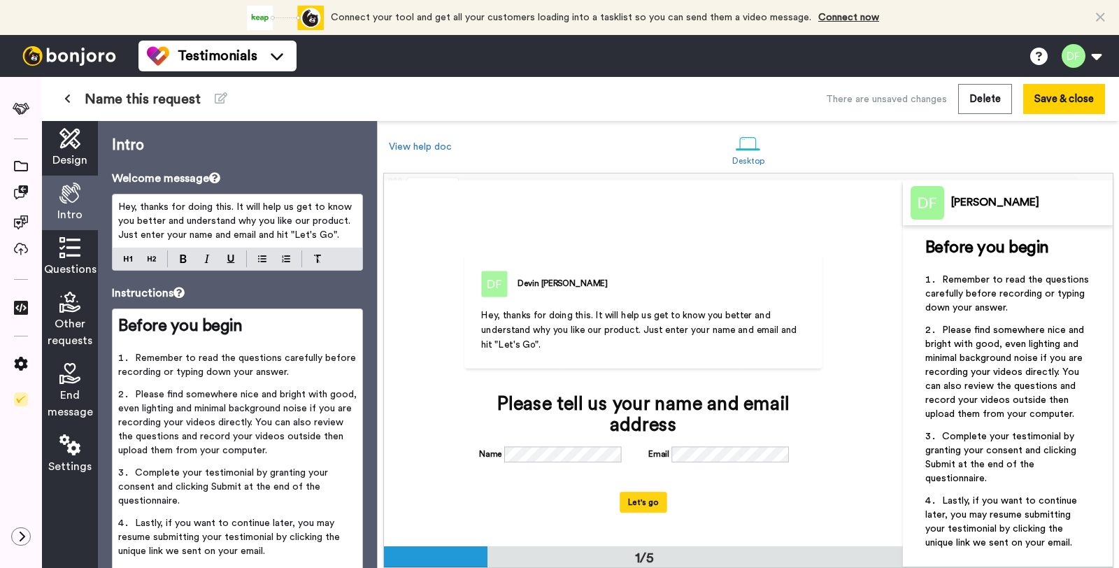
scroll to position [1, 0]
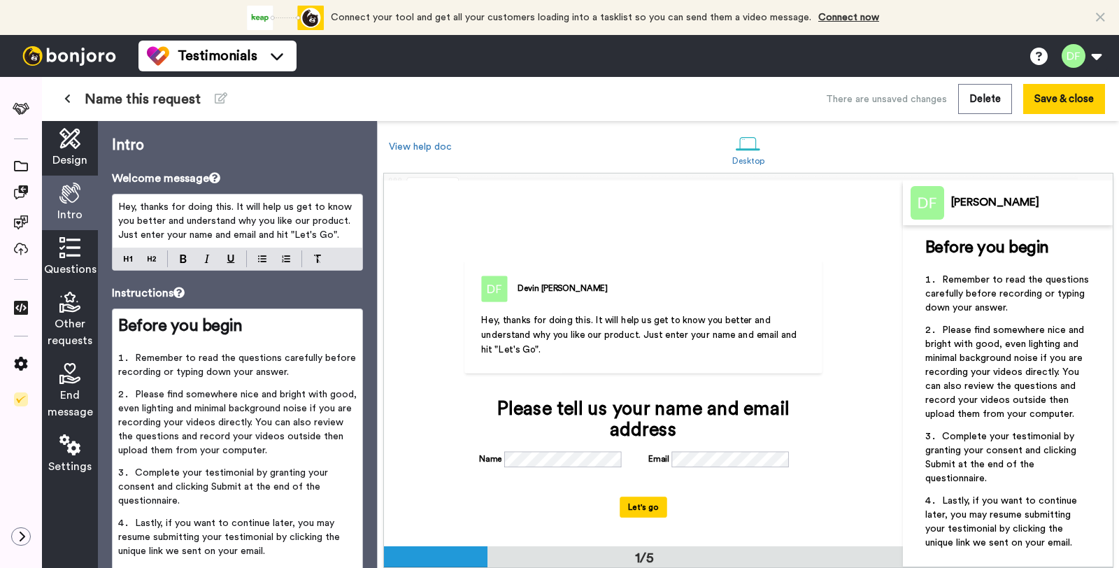
click at [65, 166] on span "Design" at bounding box center [69, 160] width 35 height 17
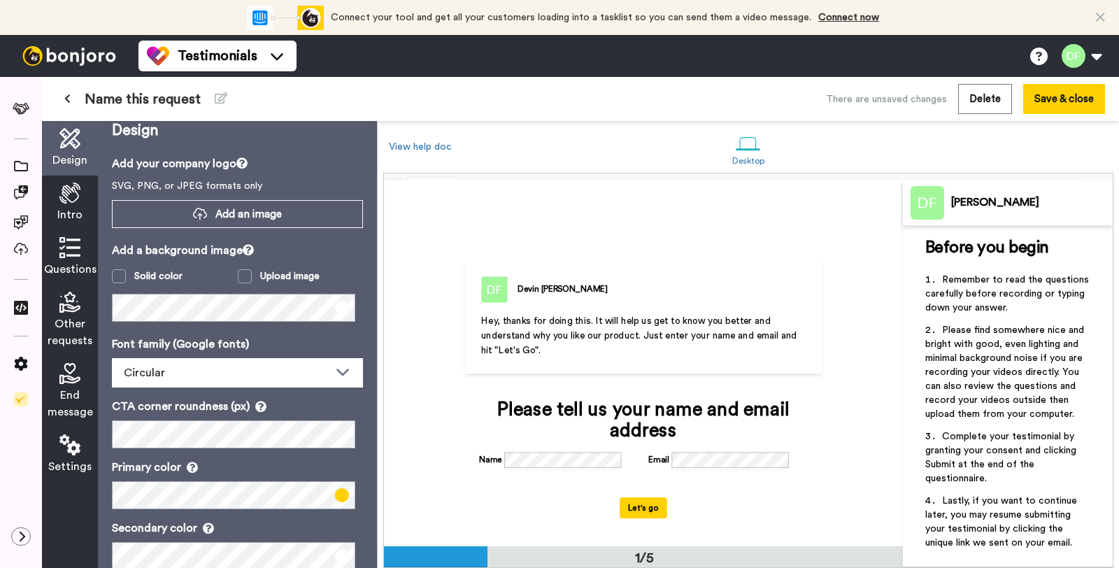
scroll to position [0, 0]
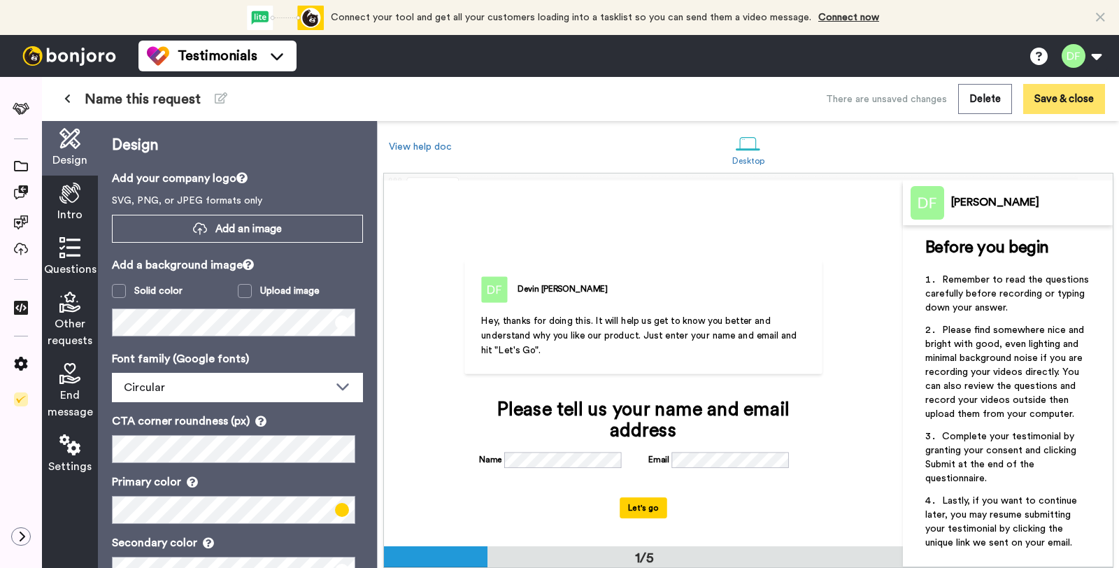
click at [1037, 104] on button "Save & close" at bounding box center [1064, 99] width 82 height 30
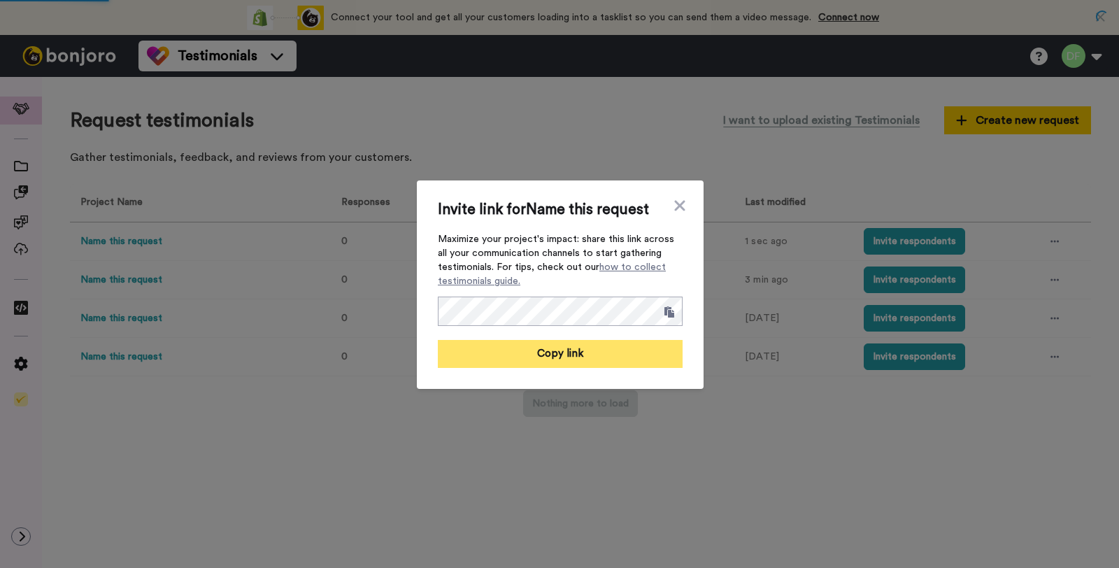
click at [652, 347] on button "Copy link" at bounding box center [560, 354] width 245 height 28
click at [559, 361] on button "Link copied!" at bounding box center [560, 354] width 245 height 28
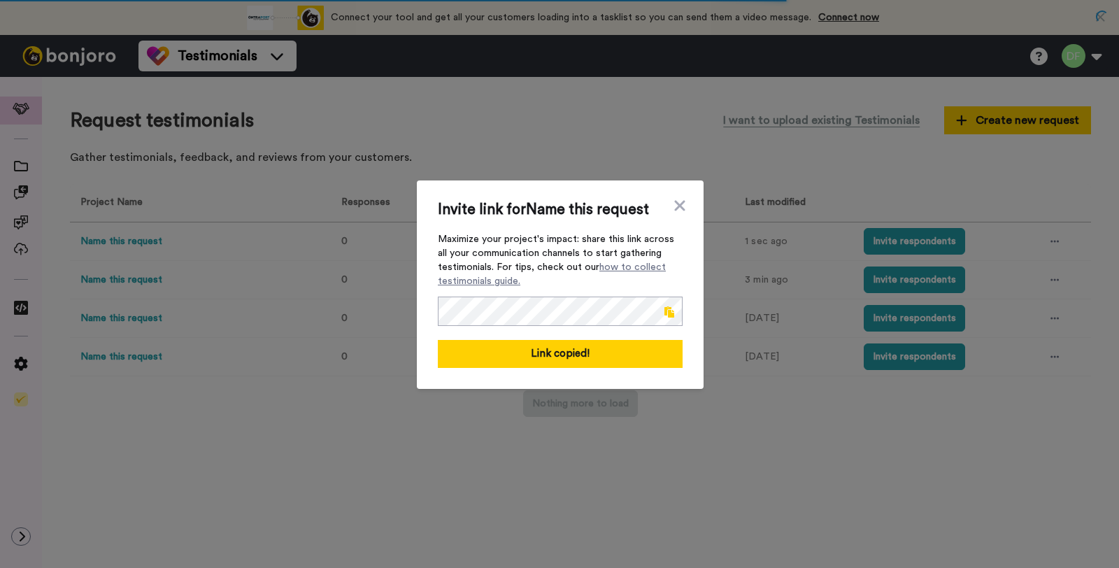
click at [246, 302] on div "Invite link for Name this request Maximize your project's impact: share this li…" at bounding box center [559, 284] width 1119 height 568
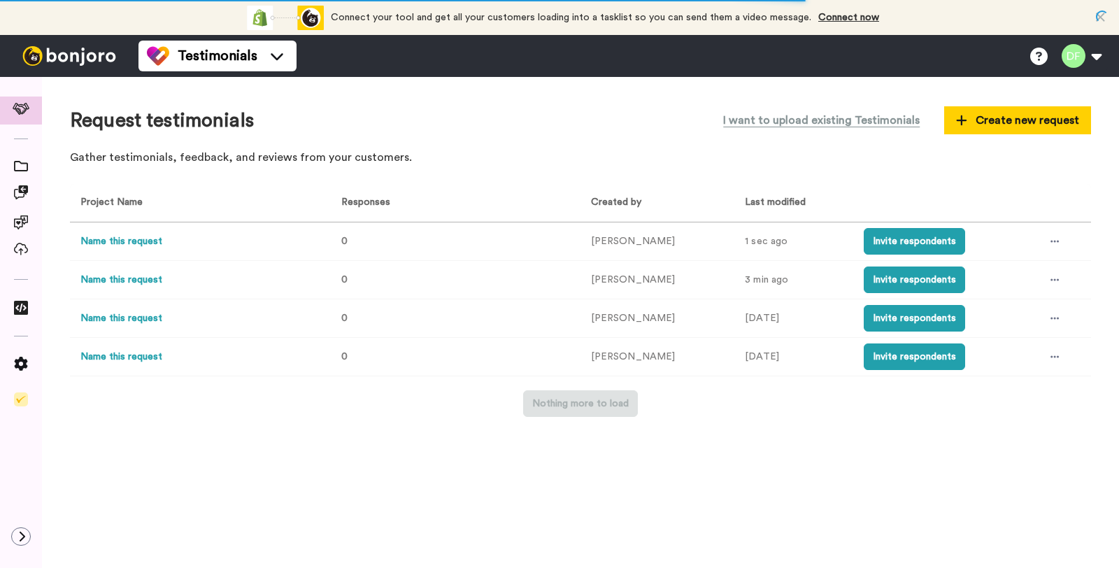
click at [1041, 252] on td at bounding box center [1061, 241] width 57 height 38
click at [1052, 241] on icon at bounding box center [1054, 241] width 8 height 10
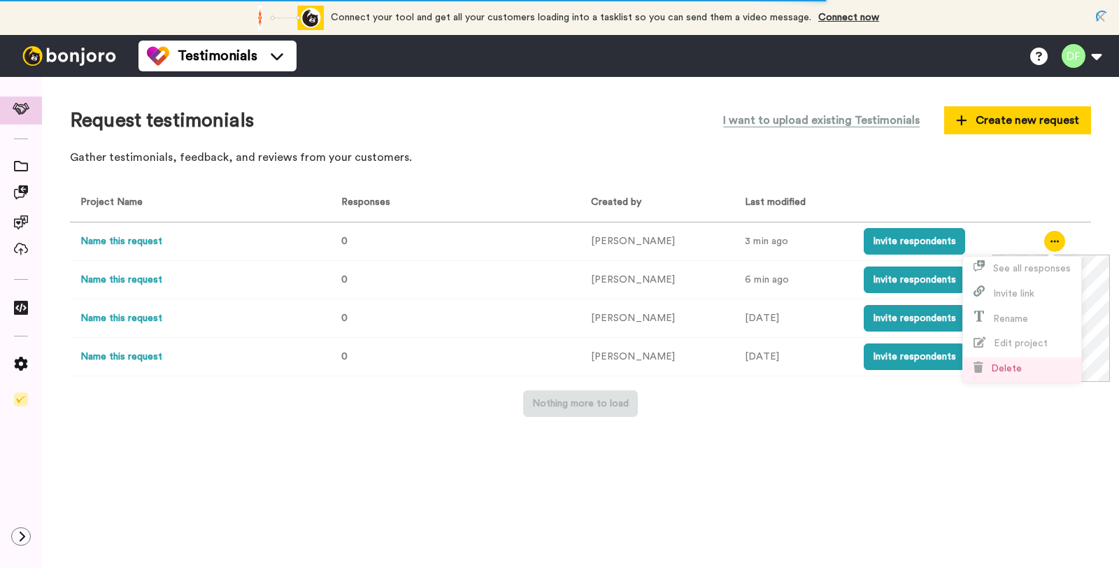
click at [1032, 363] on li "Delete" at bounding box center [1022, 369] width 118 height 25
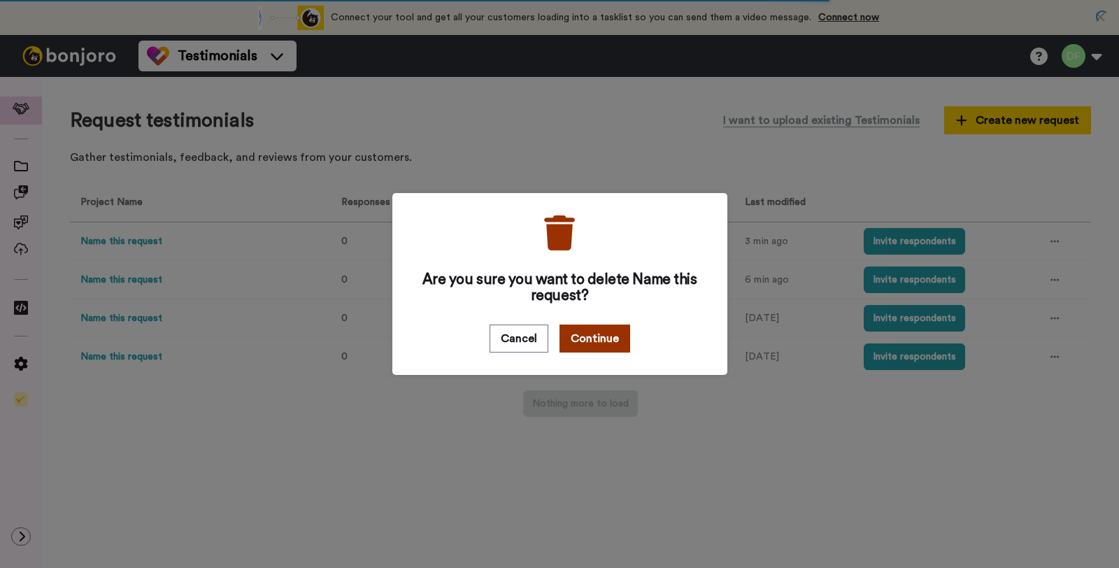
click at [596, 334] on button "Continue" at bounding box center [594, 338] width 71 height 28
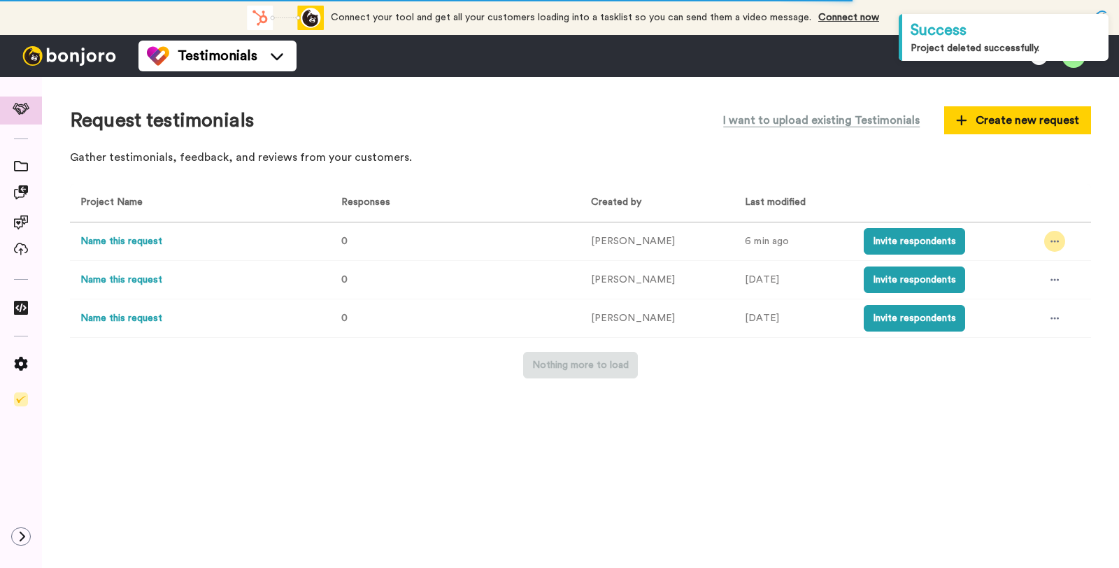
click at [1050, 237] on icon at bounding box center [1054, 241] width 8 height 10
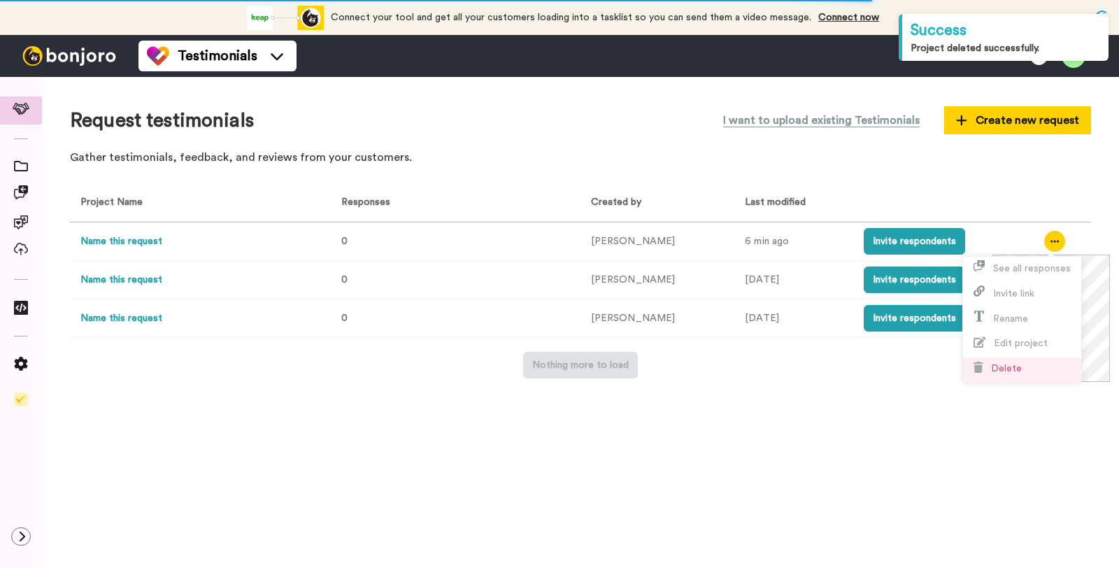
click at [991, 363] on span "Delete" at bounding box center [997, 368] width 48 height 10
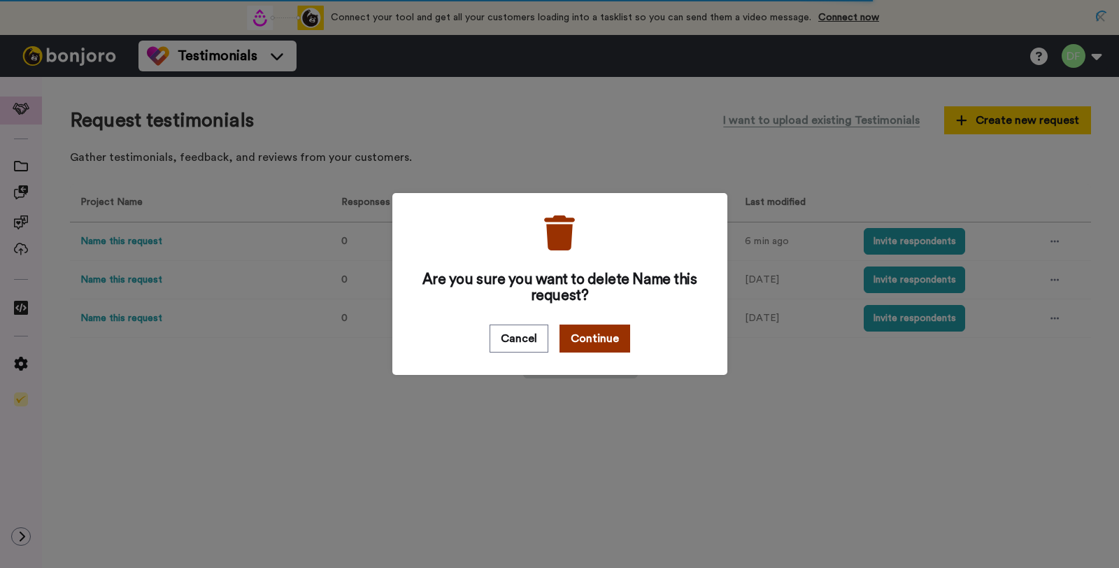
click at [594, 352] on button "Continue" at bounding box center [594, 338] width 71 height 28
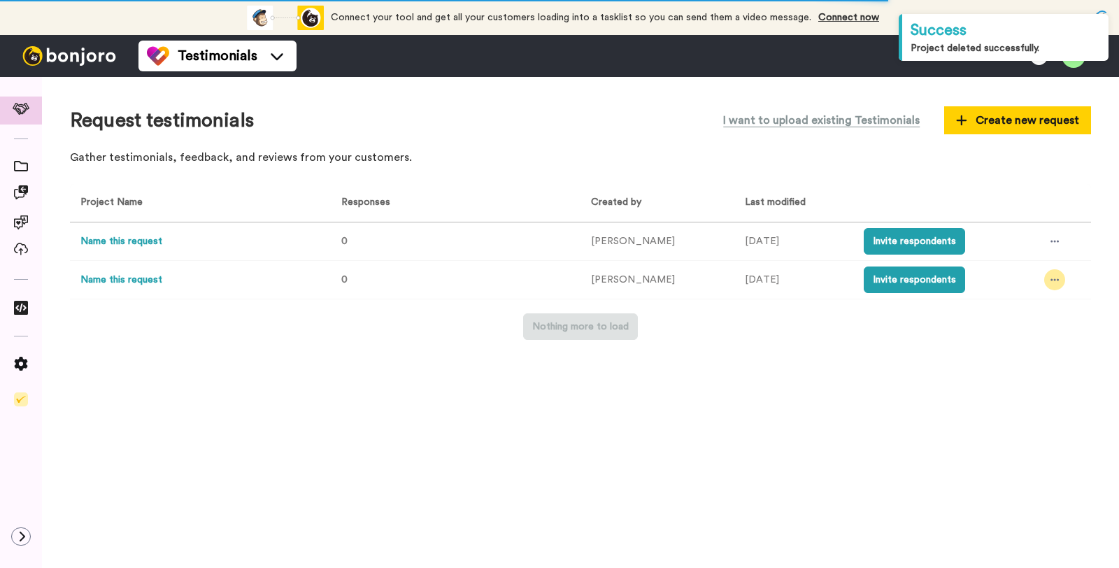
click at [1057, 286] on div at bounding box center [1054, 279] width 21 height 21
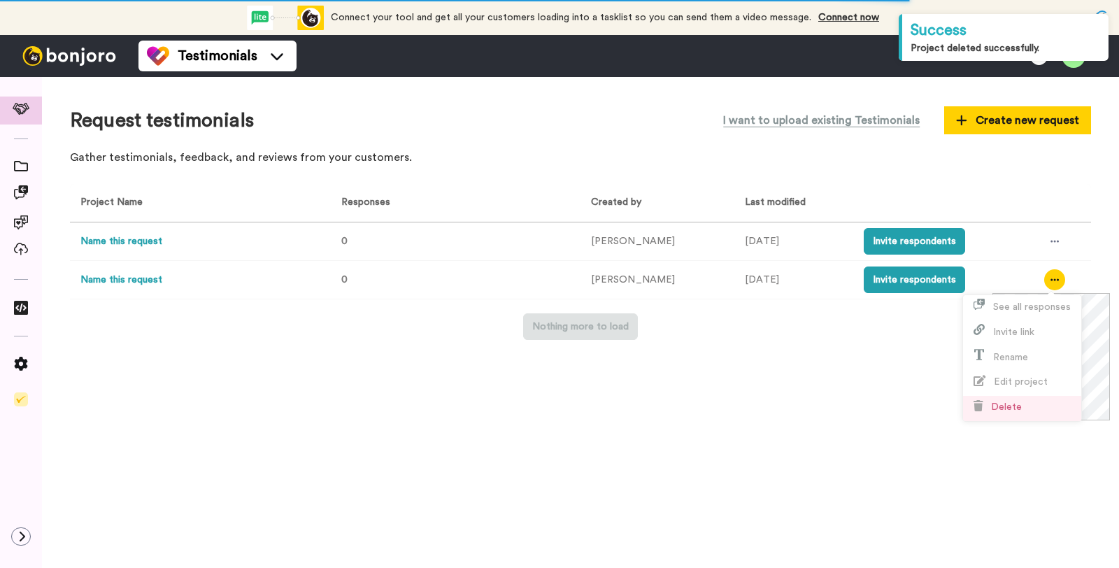
click at [996, 406] on span "Delete" at bounding box center [1006, 407] width 31 height 10
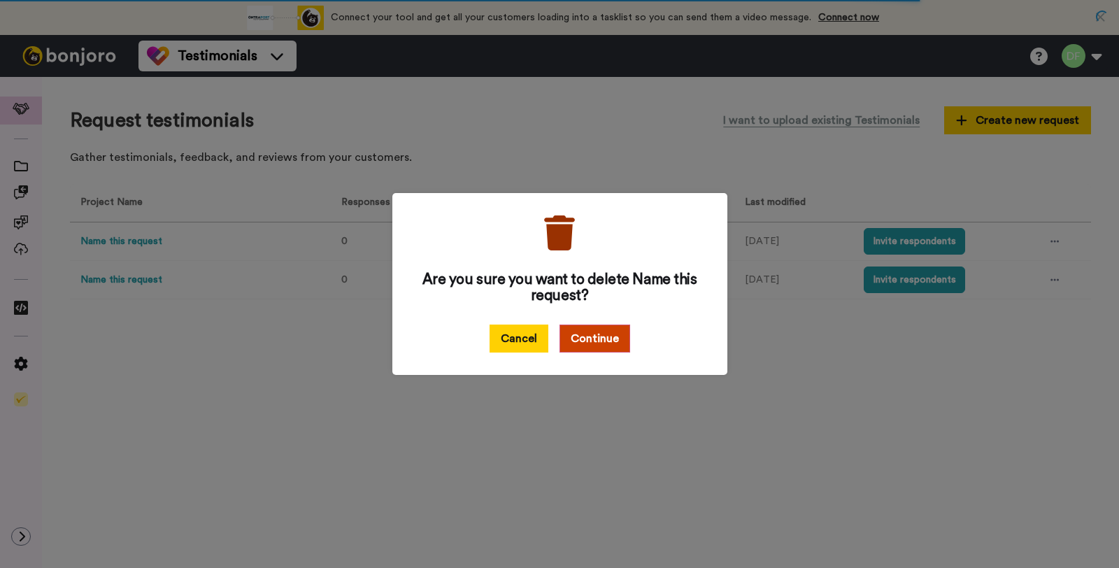
click at [512, 328] on button "Cancel" at bounding box center [518, 338] width 59 height 28
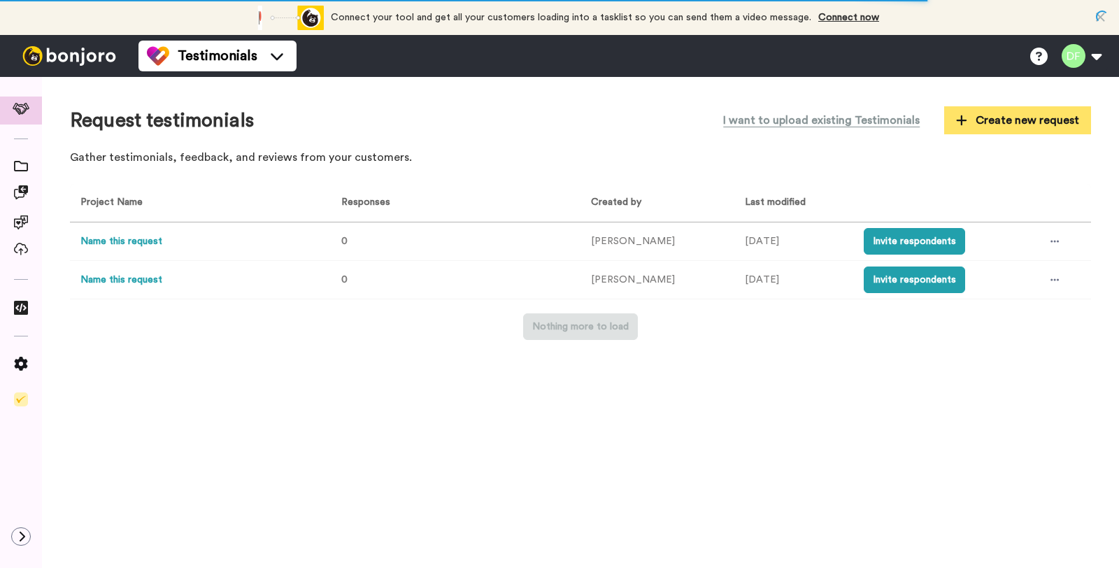
click at [1015, 125] on span "Create new request" at bounding box center [1017, 120] width 123 height 17
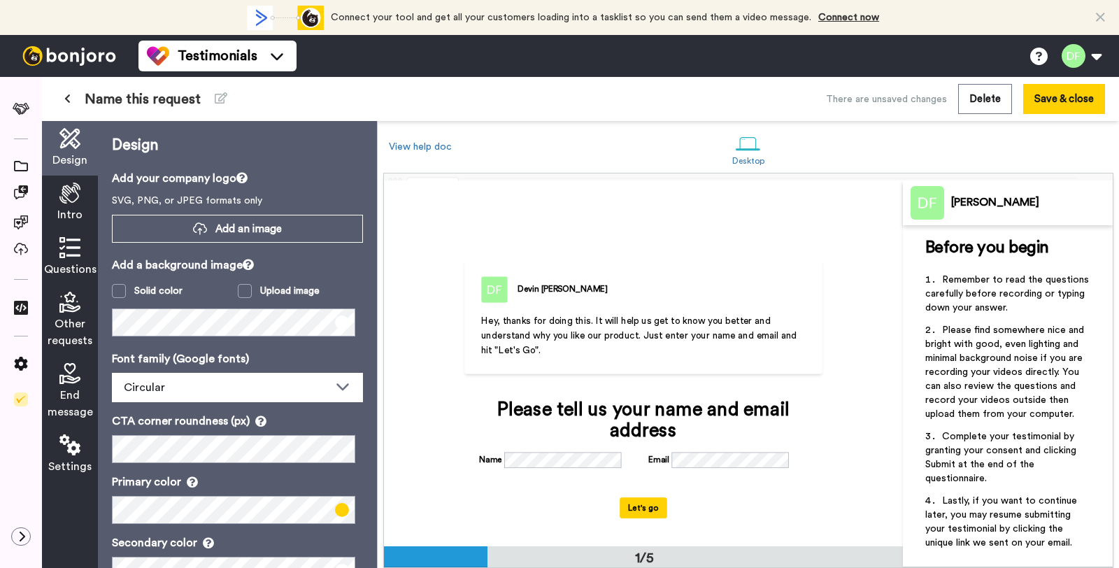
click at [203, 214] on div "Add your company logo SVG, PNG, or JPEG formats only Add an image" at bounding box center [237, 206] width 251 height 73
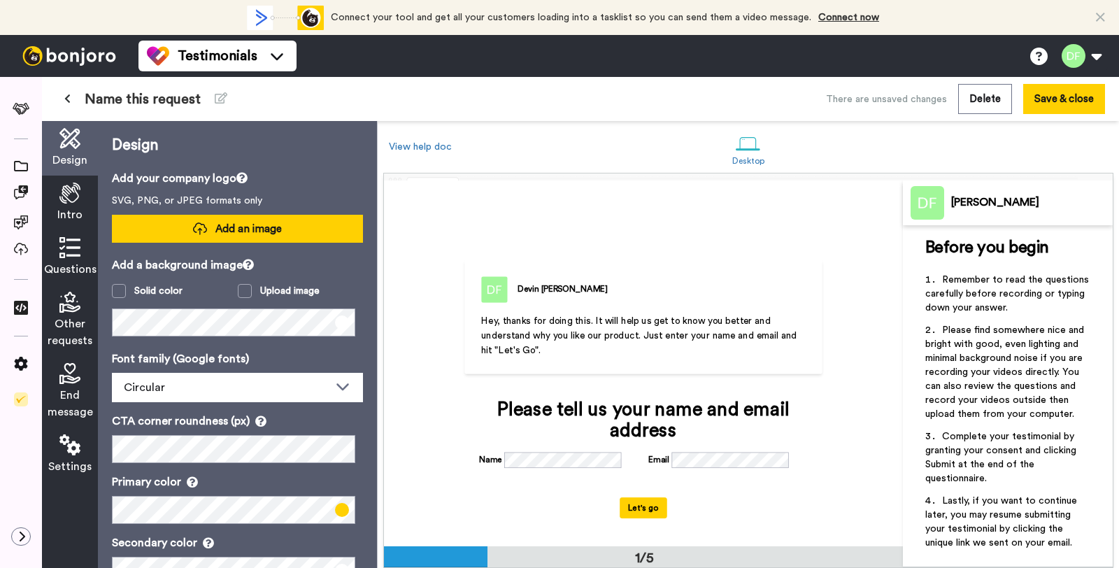
click at [215, 229] on span "Add an image" at bounding box center [248, 229] width 66 height 15
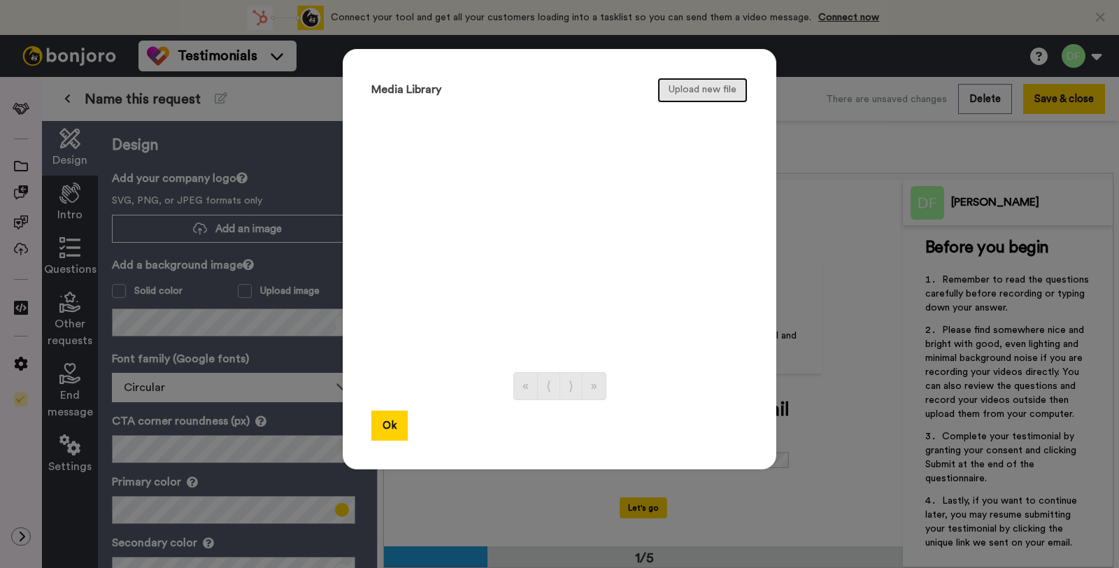
click at [675, 80] on button "Upload new file" at bounding box center [702, 90] width 90 height 25
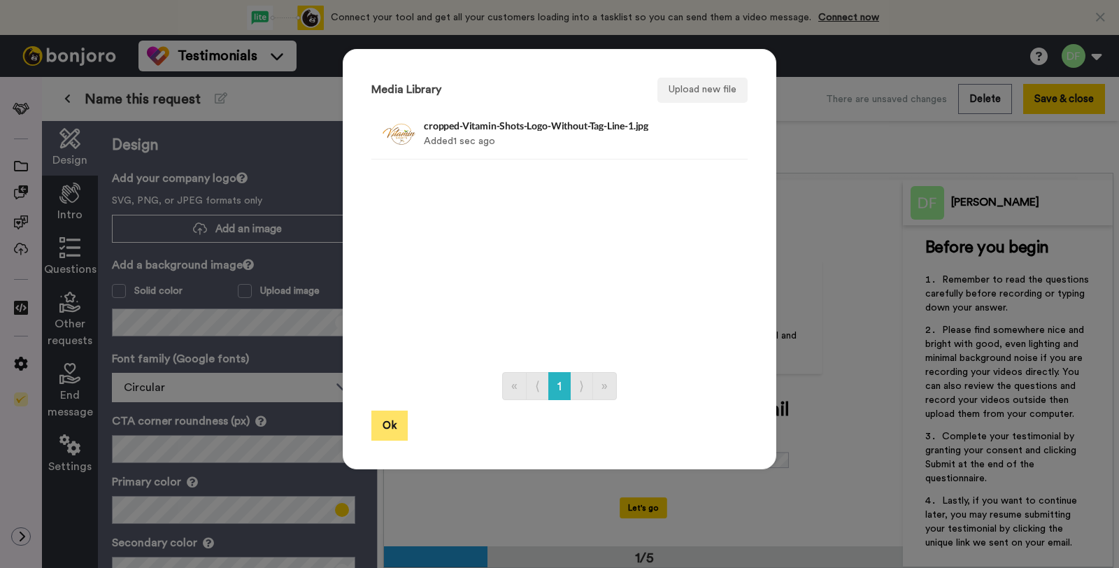
click at [371, 427] on button "Ok" at bounding box center [389, 425] width 36 height 30
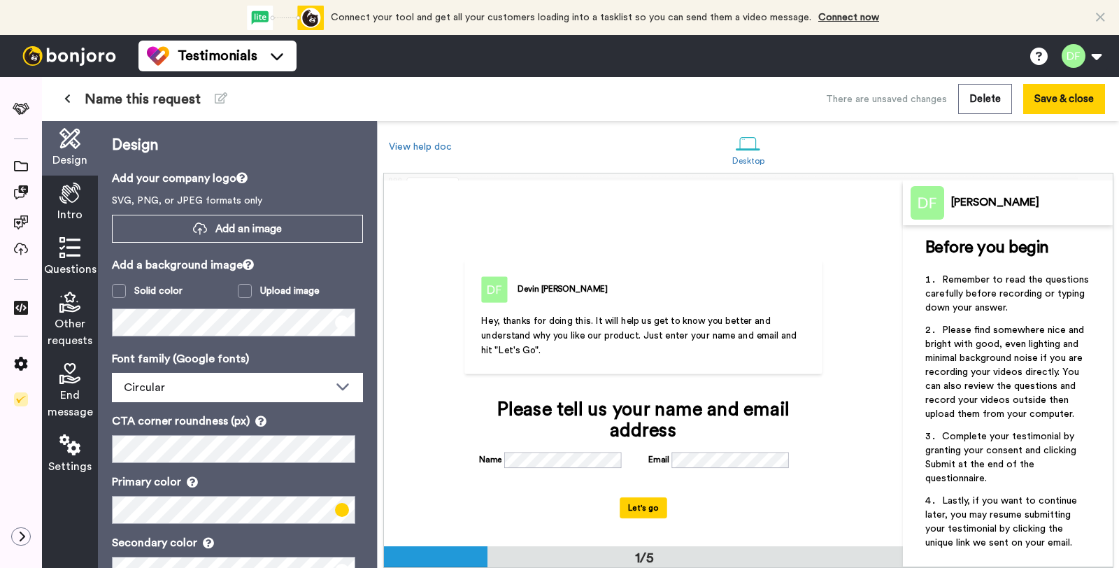
click at [338, 422] on p "CTA corner roundness (px)" at bounding box center [237, 421] width 251 height 17
click at [243, 289] on span at bounding box center [245, 291] width 14 height 14
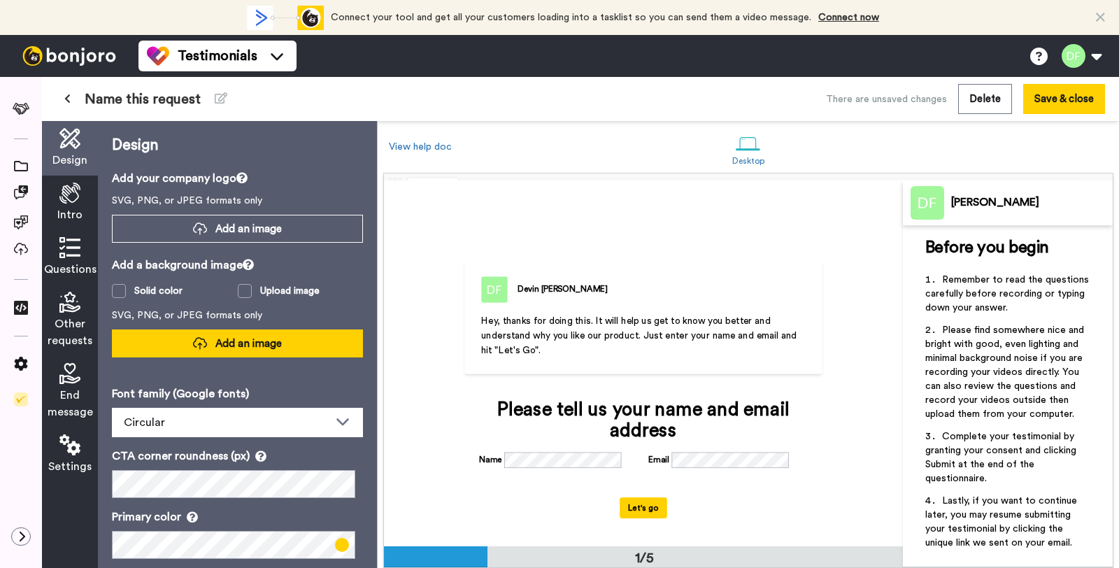
click at [243, 343] on span "Add an image" at bounding box center [248, 343] width 66 height 15
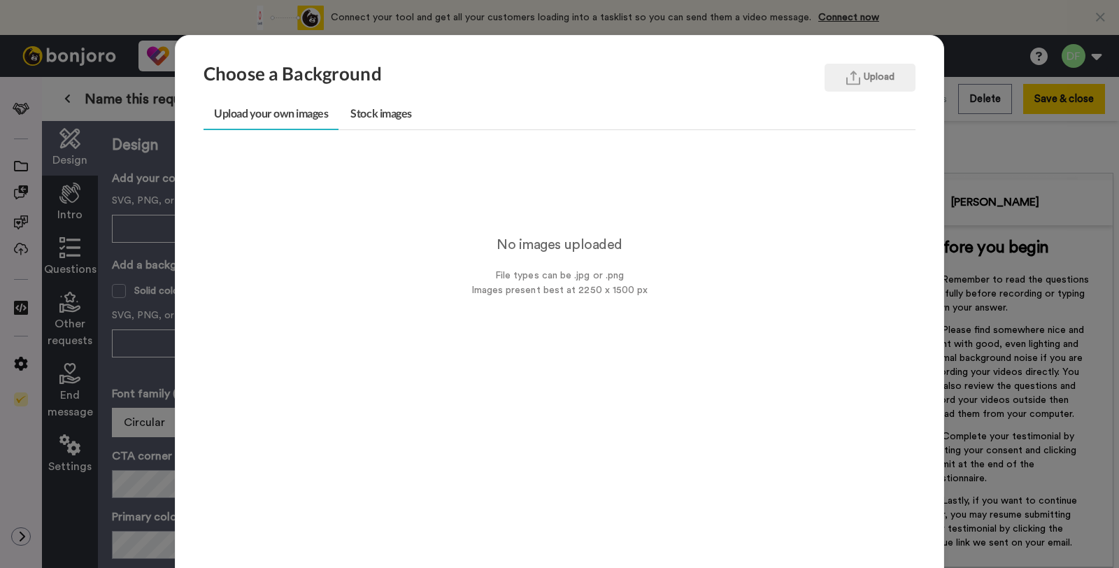
click at [101, 234] on div "Choose a Background Upload Upload your own images Stock images No images upload…" at bounding box center [559, 284] width 1119 height 568
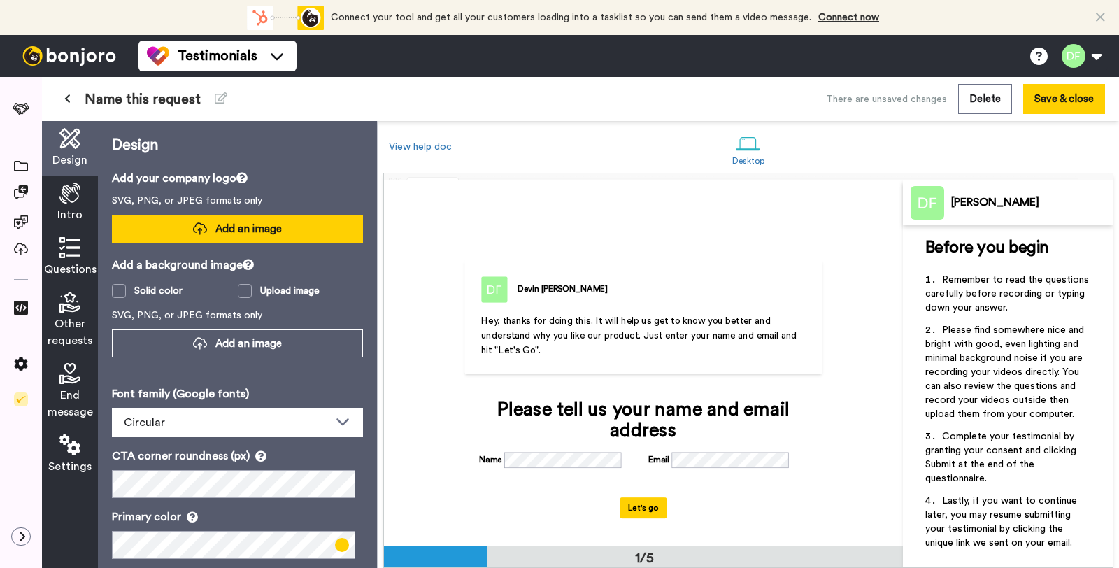
click at [116, 235] on button "Add an image" at bounding box center [237, 229] width 251 height 28
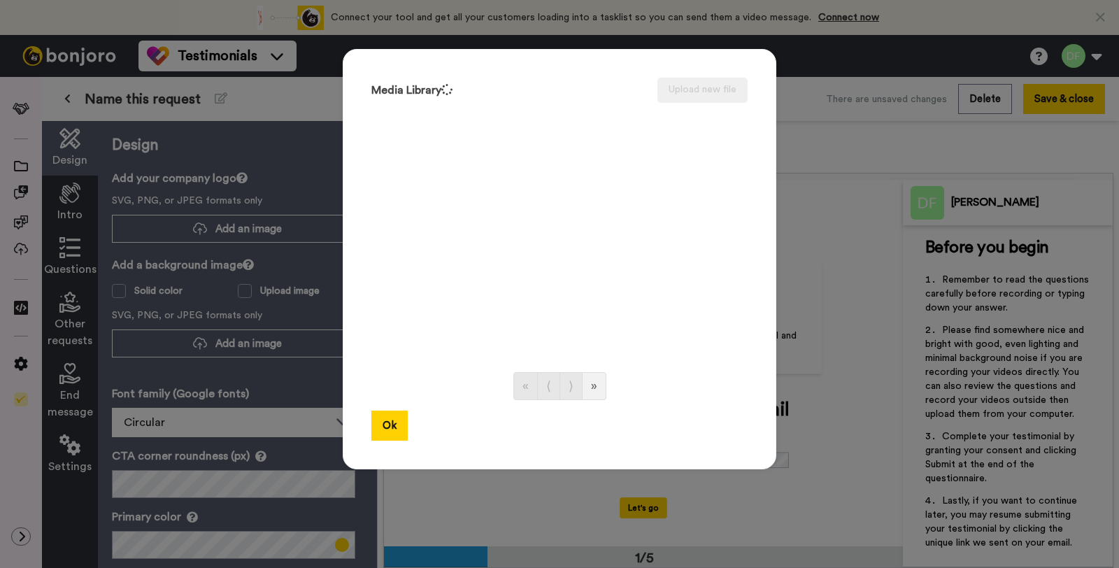
click at [224, 340] on div "Media Library Upload new file « ⟨ ⟩ » Ok" at bounding box center [559, 284] width 1119 height 568
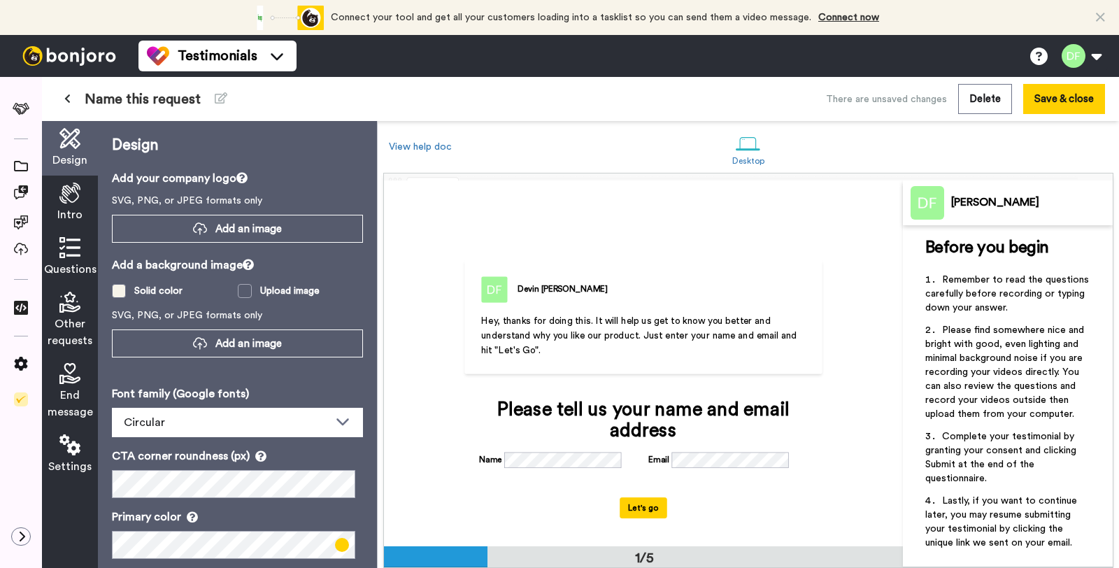
click at [152, 294] on div "Solid color" at bounding box center [158, 291] width 48 height 14
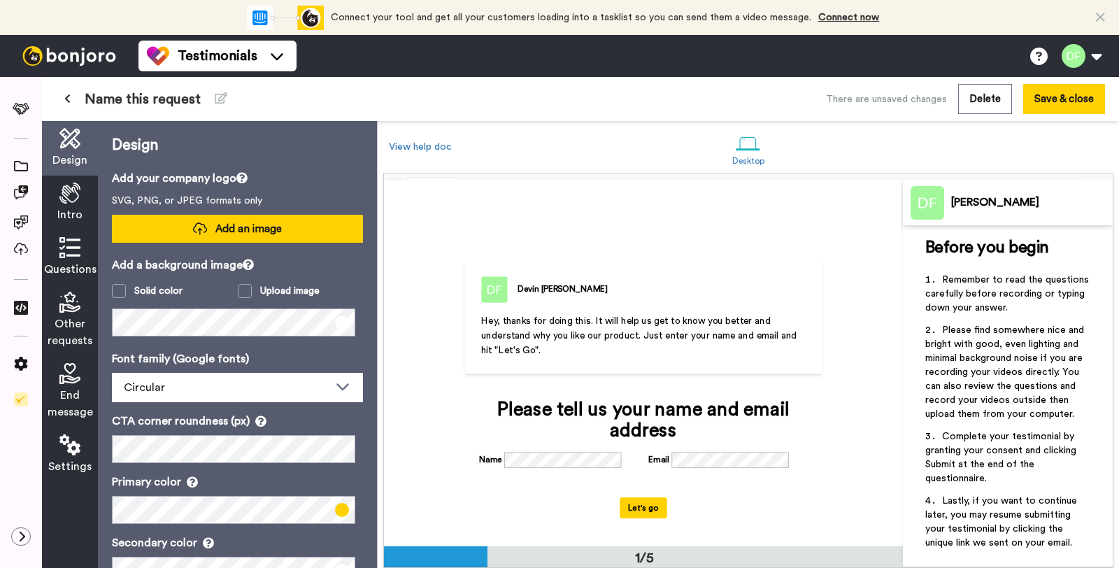
click at [257, 222] on span "Add an image" at bounding box center [248, 229] width 66 height 15
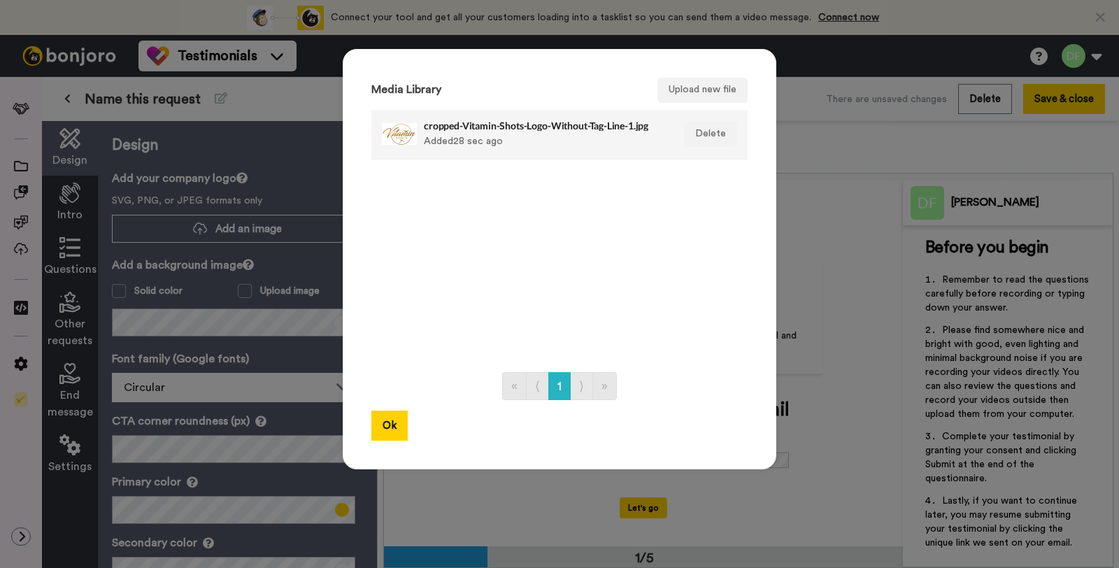
click at [489, 155] on li "cropped-Vitamin-Shots-Logo-Without-Tag-Line-1.jpg Added 28 sec ago Delete" at bounding box center [559, 135] width 376 height 50
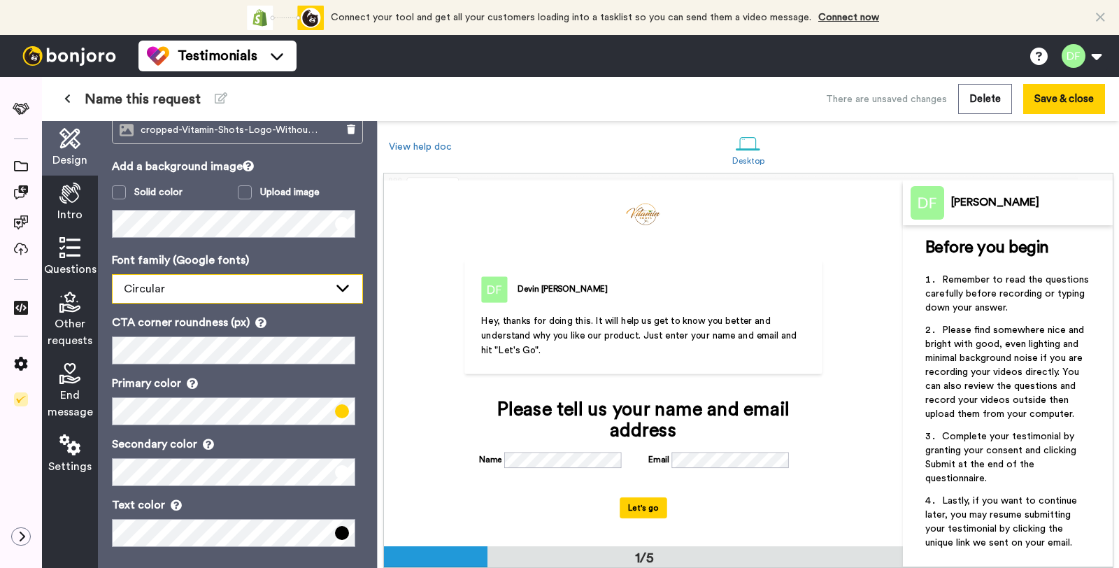
scroll to position [106, 0]
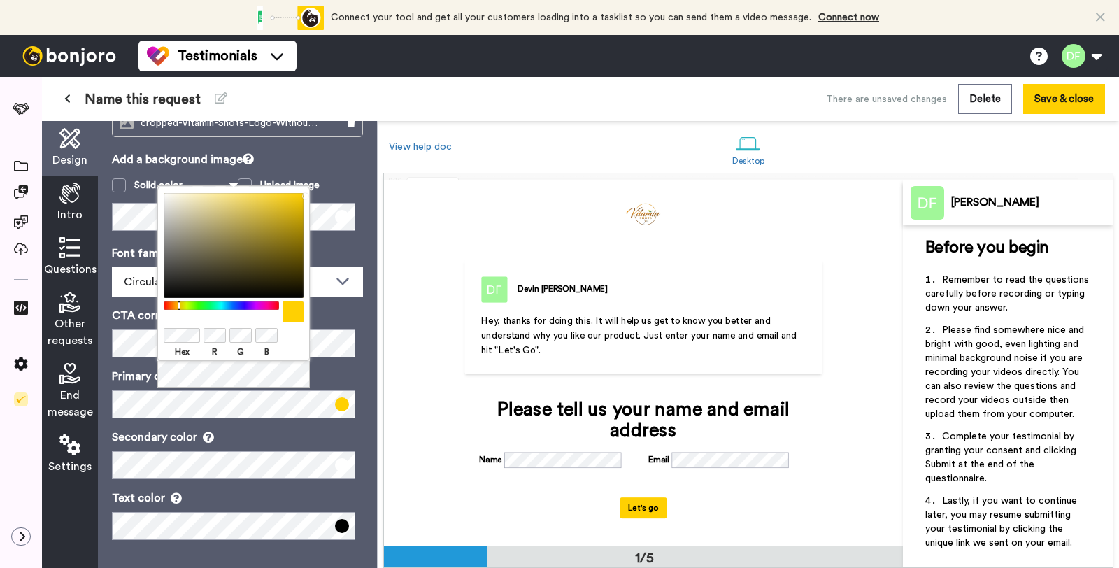
click at [241, 377] on div "Hex R G B" at bounding box center [233, 288] width 152 height 202
click at [243, 433] on p "Secondary color" at bounding box center [237, 437] width 251 height 17
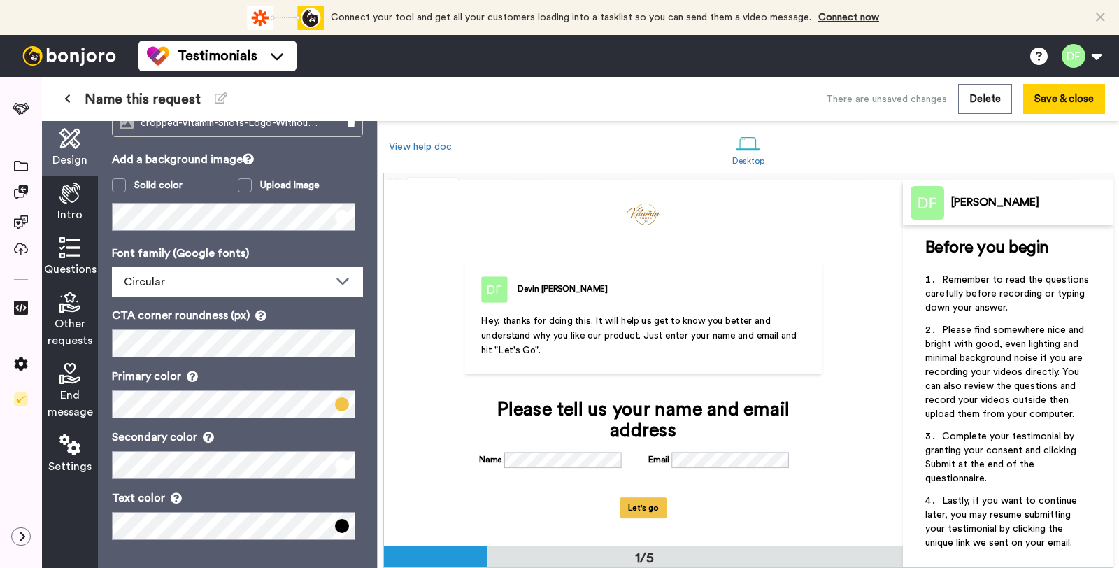
click at [231, 511] on div "Text color" at bounding box center [237, 514] width 251 height 50
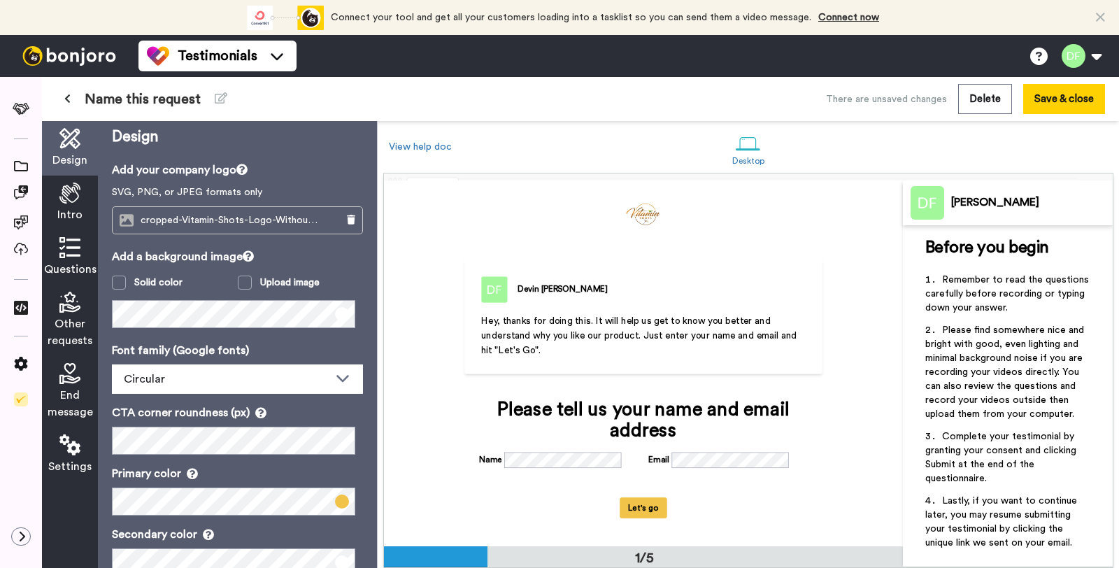
scroll to position [0, 0]
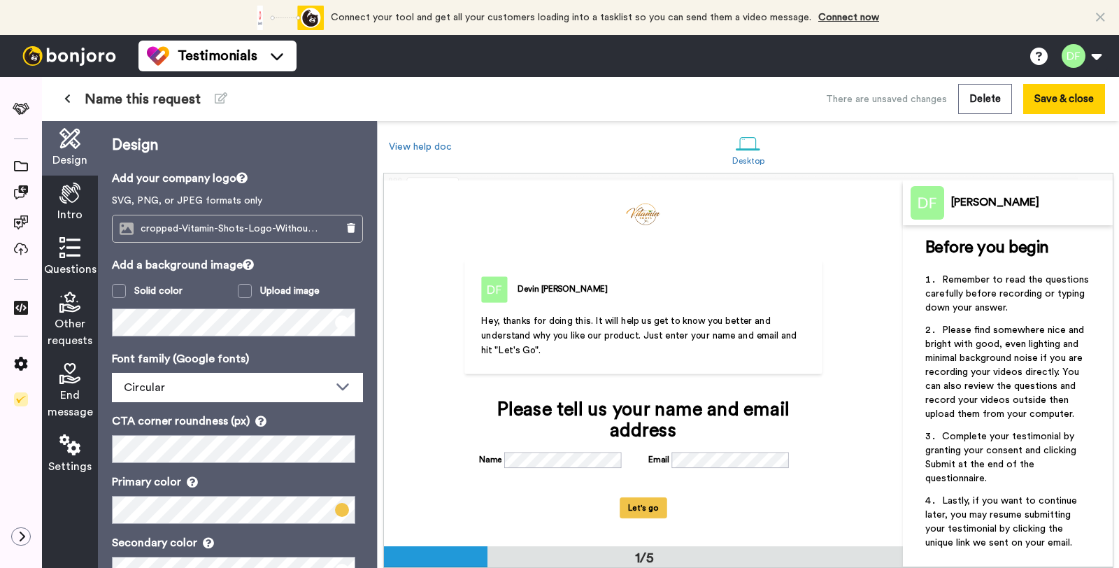
click at [70, 185] on icon at bounding box center [69, 192] width 21 height 21
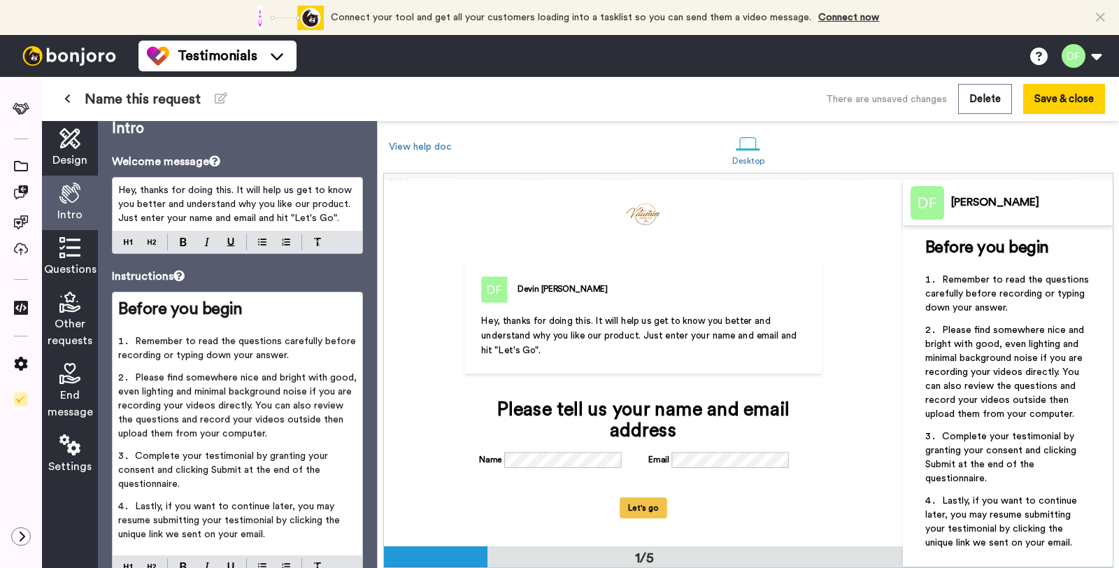
scroll to position [69, 0]
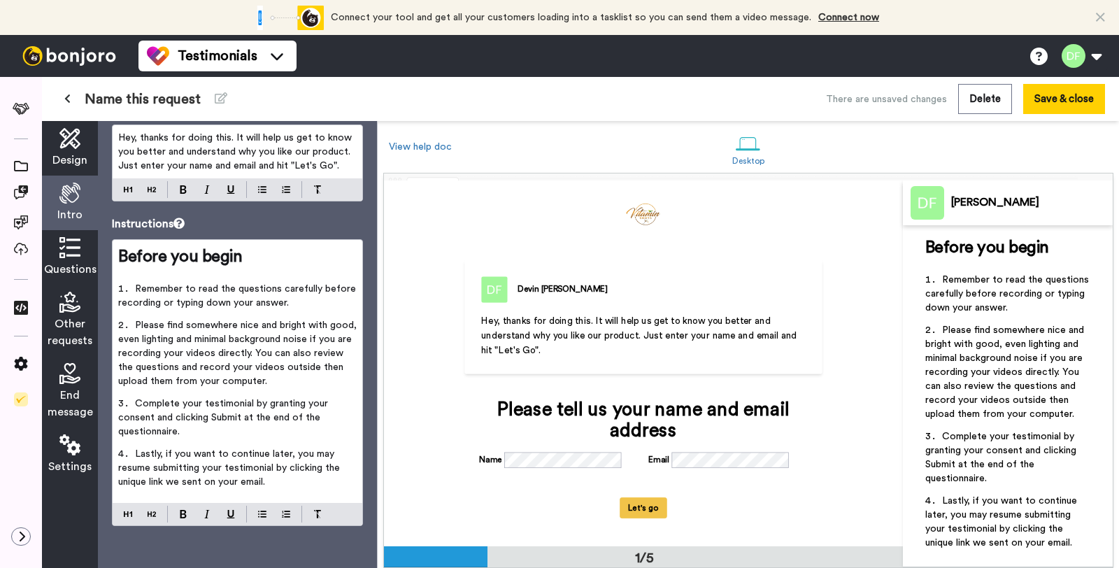
click at [85, 263] on span "Questions" at bounding box center [70, 269] width 52 height 17
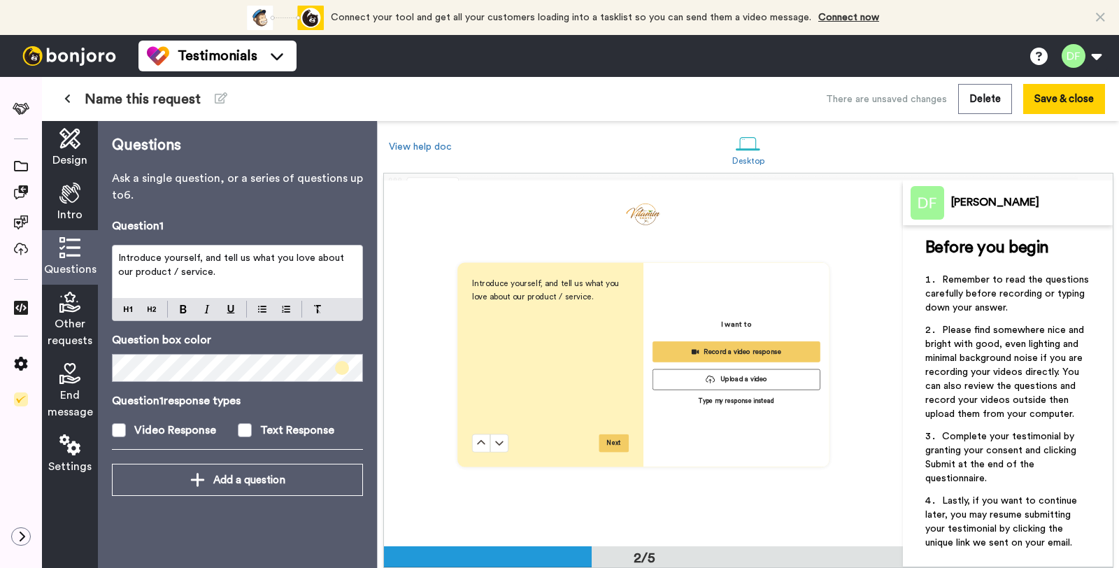
scroll to position [365, 0]
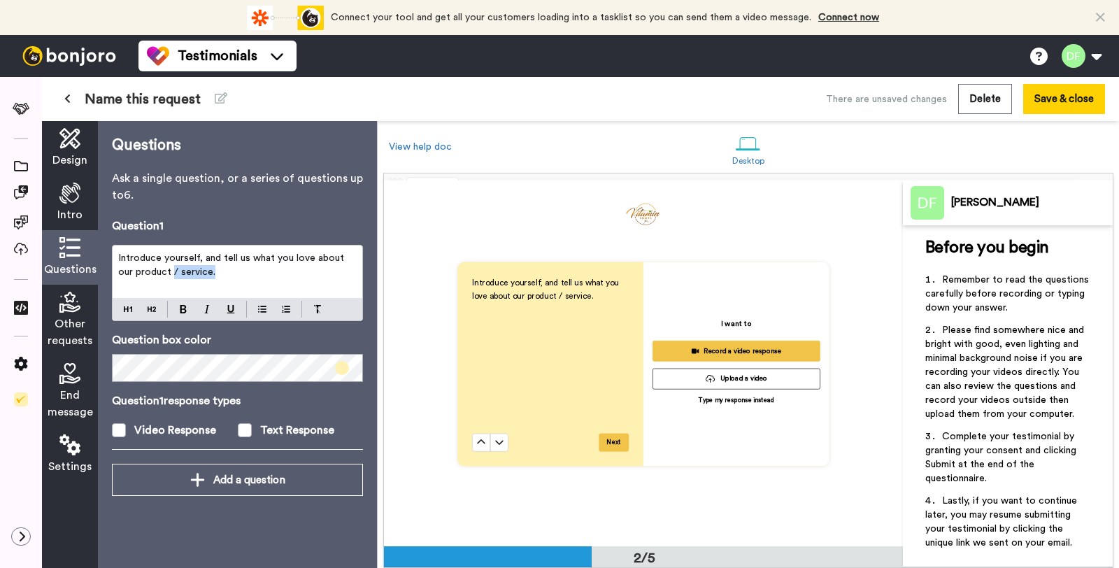
drag, startPoint x: 211, startPoint y: 272, endPoint x: 156, endPoint y: 269, distance: 55.3
click at [156, 269] on p "Introduce yourself, and tell us what you love about our product / service." at bounding box center [237, 265] width 238 height 28
click at [347, 259] on span "Introduce yourself, and tell us what you love about our product" at bounding box center [232, 265] width 229 height 24
click at [178, 273] on span "Introduce yourself, and tell us what you love about our The Vitamin shots produ…" at bounding box center [232, 265] width 229 height 24
drag, startPoint x: 139, startPoint y: 272, endPoint x: 119, endPoint y: 271, distance: 20.3
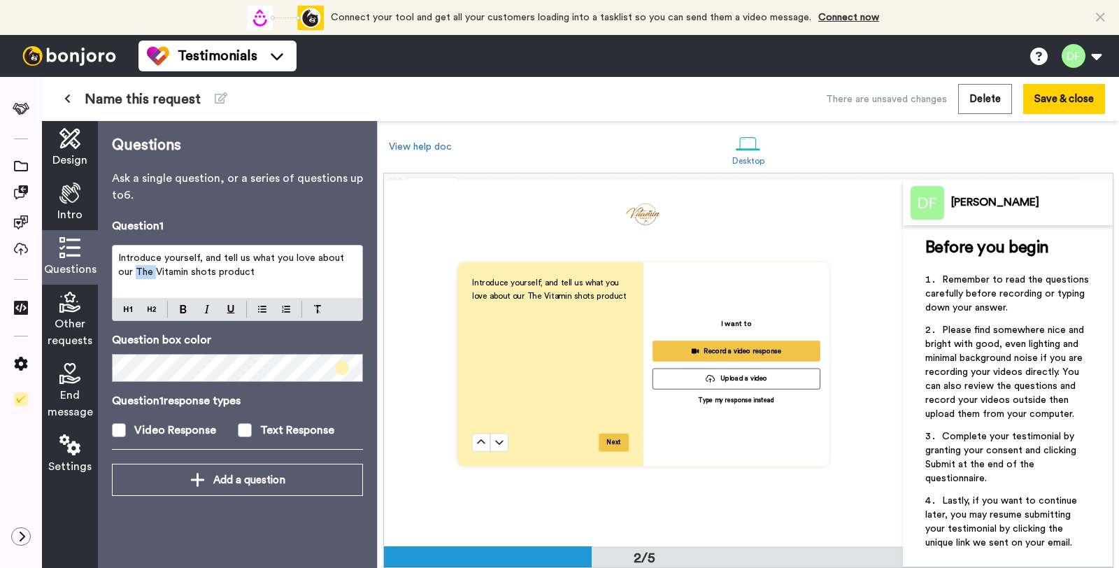
click at [119, 271] on span "Introduce yourself, and tell us what you love about our The Vitamin shots produ…" at bounding box center [232, 265] width 229 height 24
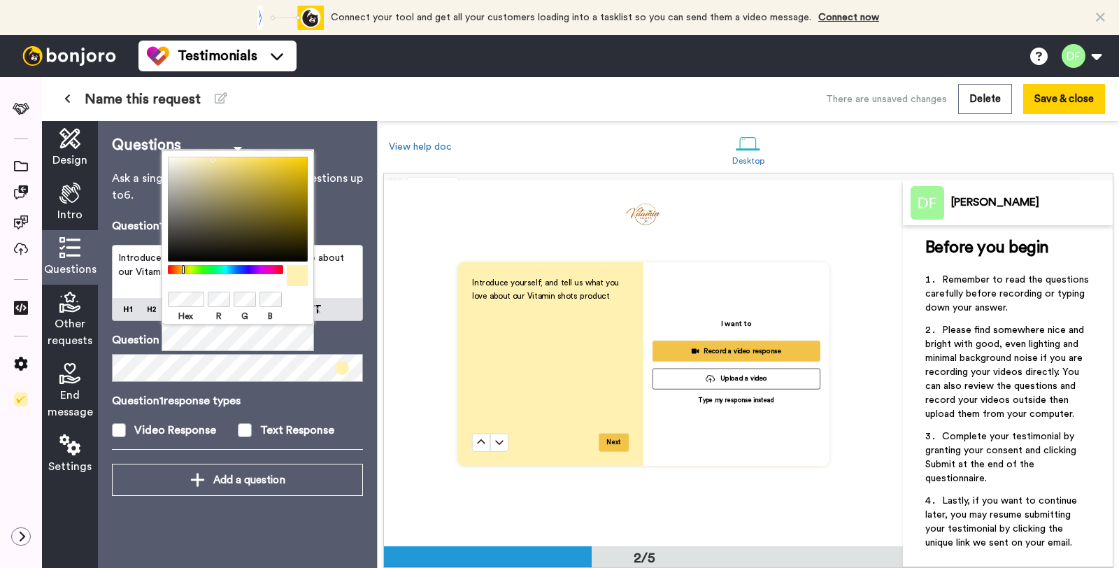
click at [282, 409] on div "Question 1 response types Video Response Text Response" at bounding box center [237, 415] width 251 height 46
click at [287, 410] on div "Question 1 response types Video Response Text Response" at bounding box center [237, 415] width 251 height 46
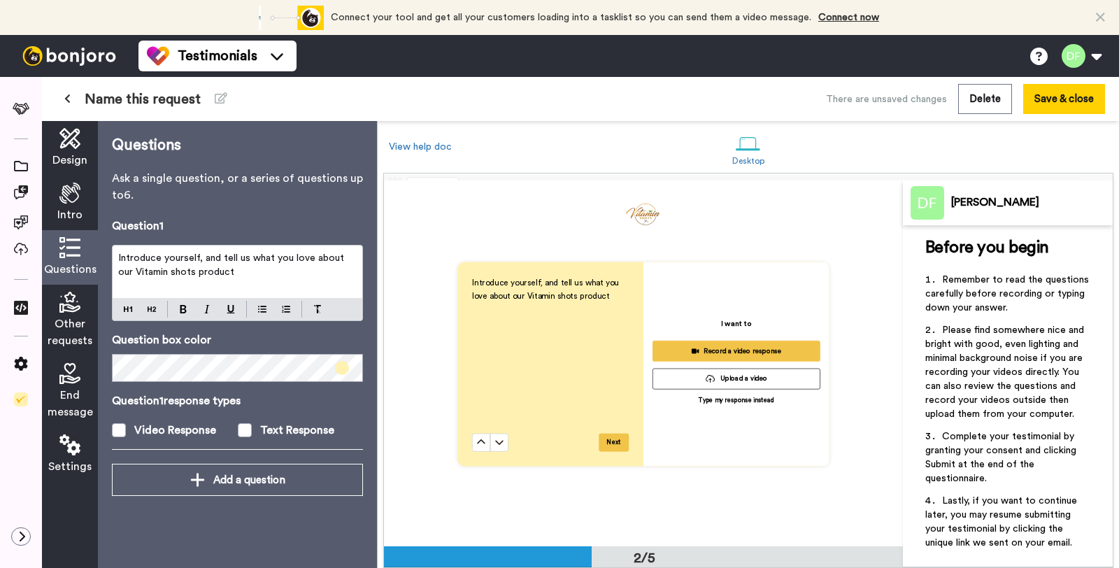
click at [83, 320] on span "Other requests" at bounding box center [70, 332] width 45 height 34
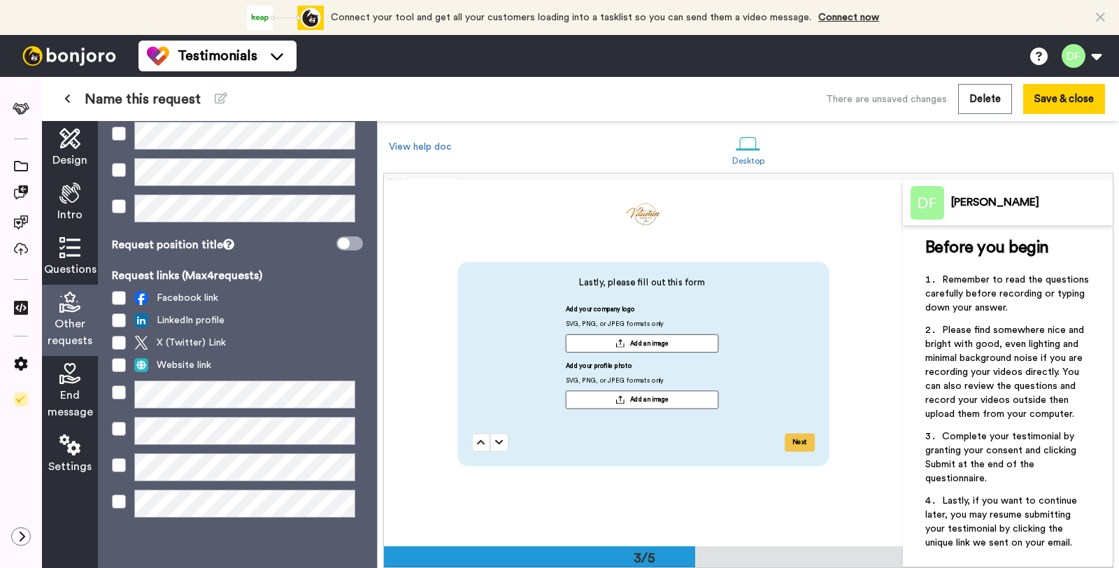
scroll to position [68, 0]
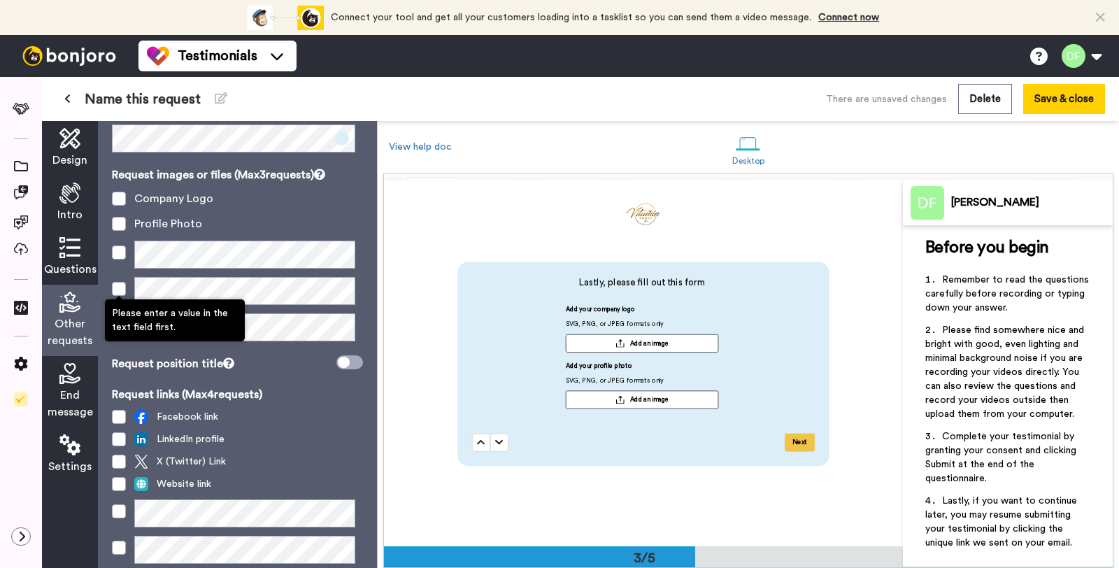
click at [124, 286] on span at bounding box center [119, 289] width 14 height 14
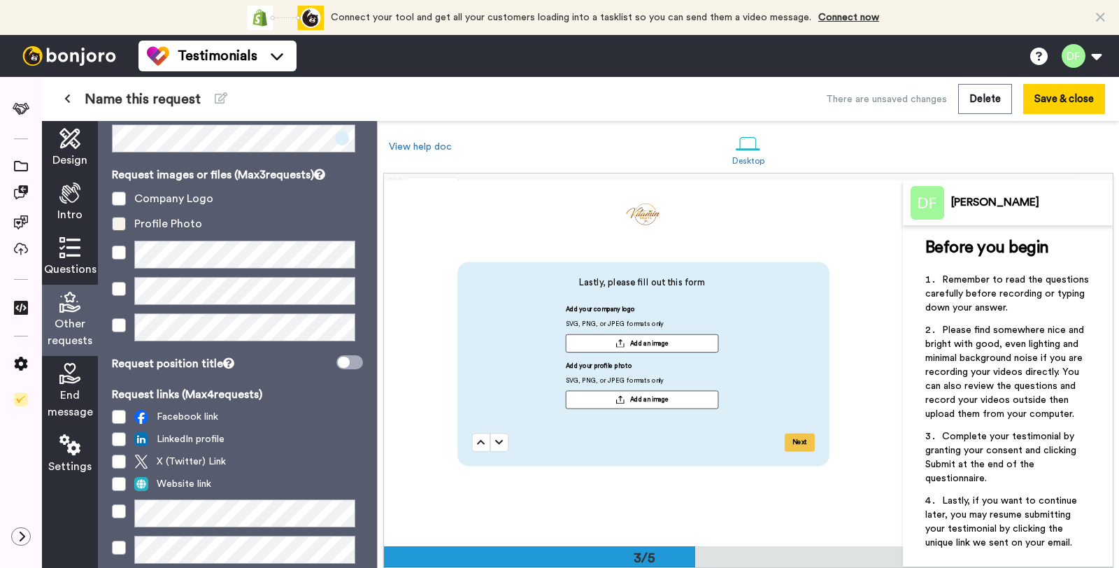
click at [122, 224] on span at bounding box center [119, 224] width 14 height 14
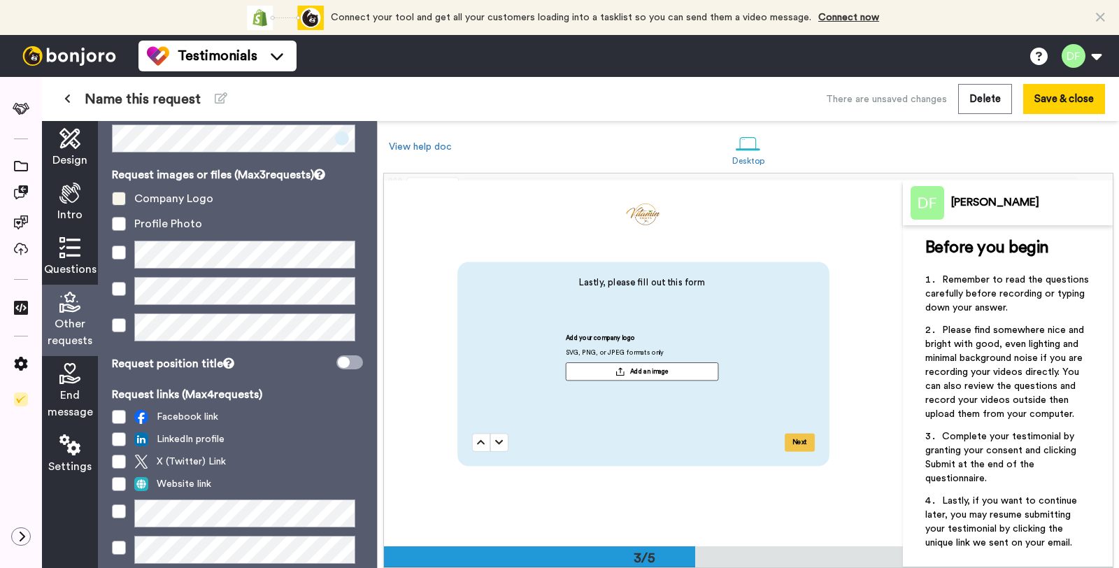
click at [115, 192] on span at bounding box center [119, 199] width 14 height 14
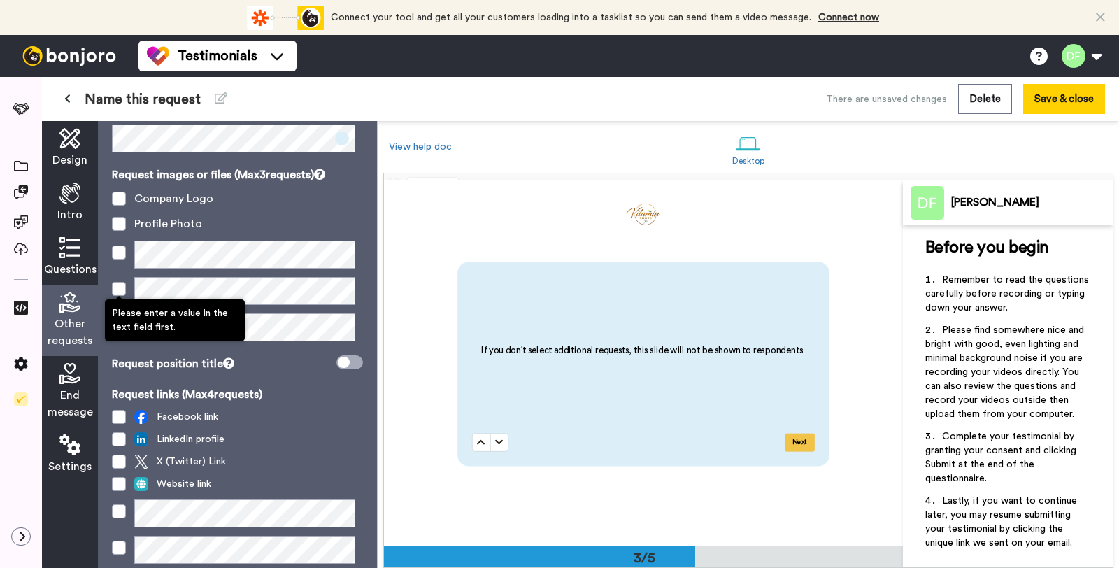
click at [119, 287] on span at bounding box center [119, 289] width 14 height 14
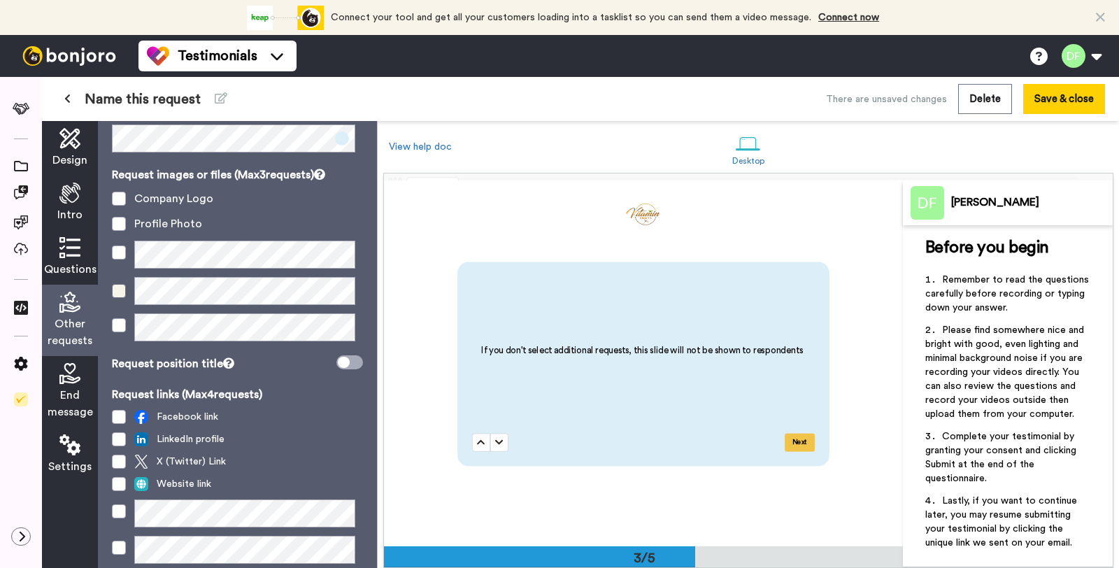
click at [120, 293] on span at bounding box center [119, 291] width 14 height 14
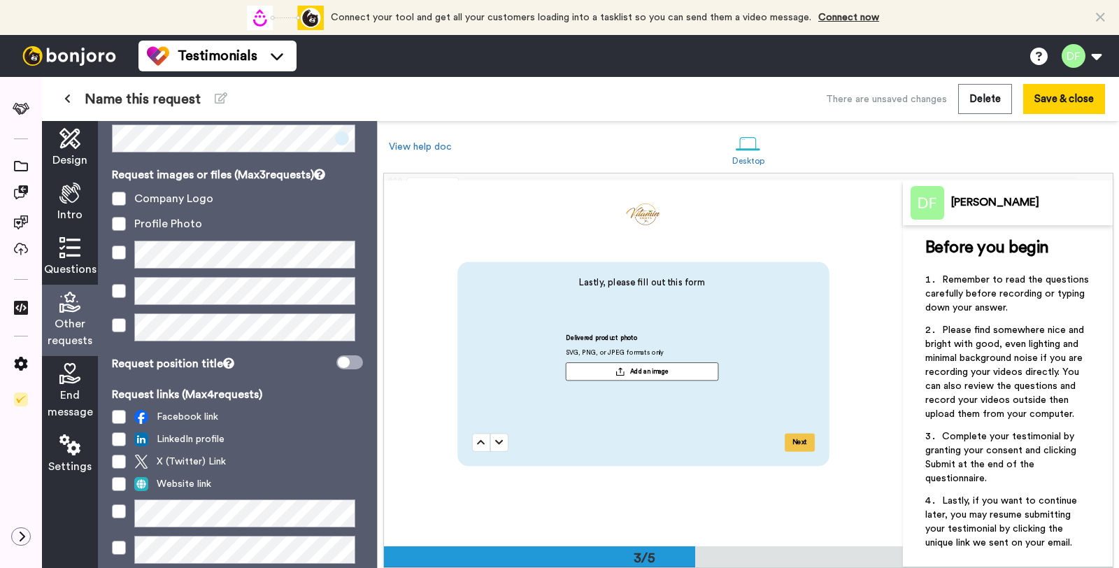
click at [65, 264] on span "Questions" at bounding box center [70, 269] width 52 height 17
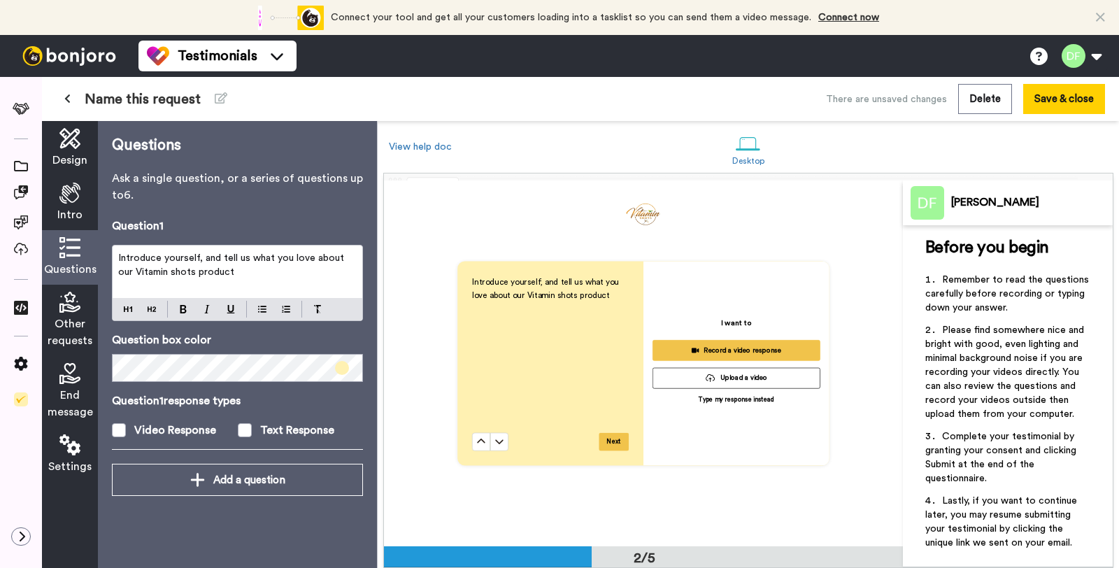
scroll to position [365, 0]
click at [246, 270] on p "Introduce yourself, and tell us what you love about our Vitamin shots product" at bounding box center [237, 265] width 238 height 28
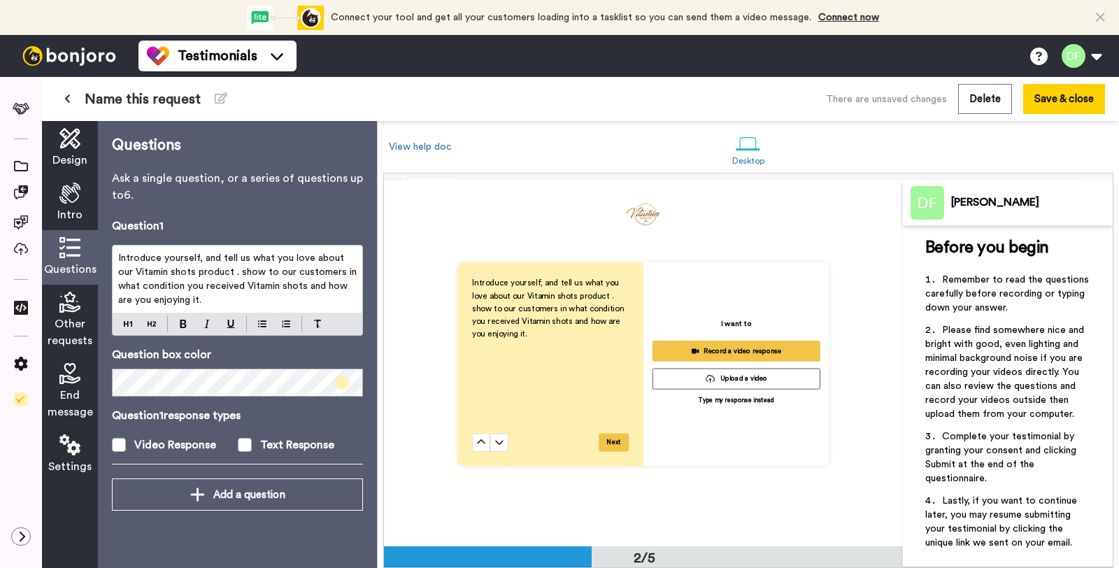
click at [74, 205] on div "Intro" at bounding box center [70, 202] width 56 height 55
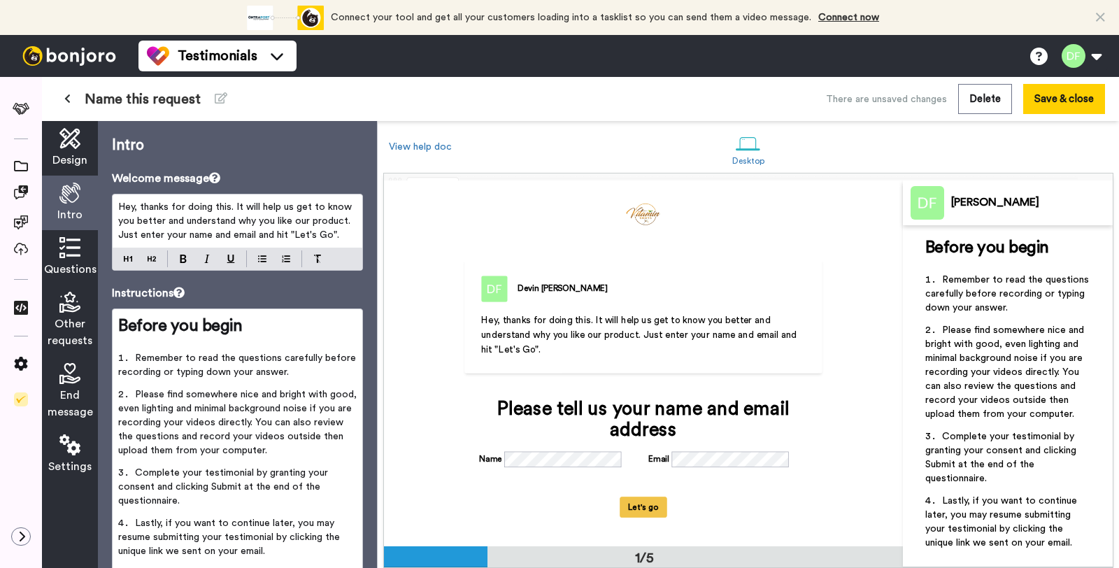
scroll to position [0, 0]
click at [77, 167] on span "Design" at bounding box center [69, 160] width 35 height 17
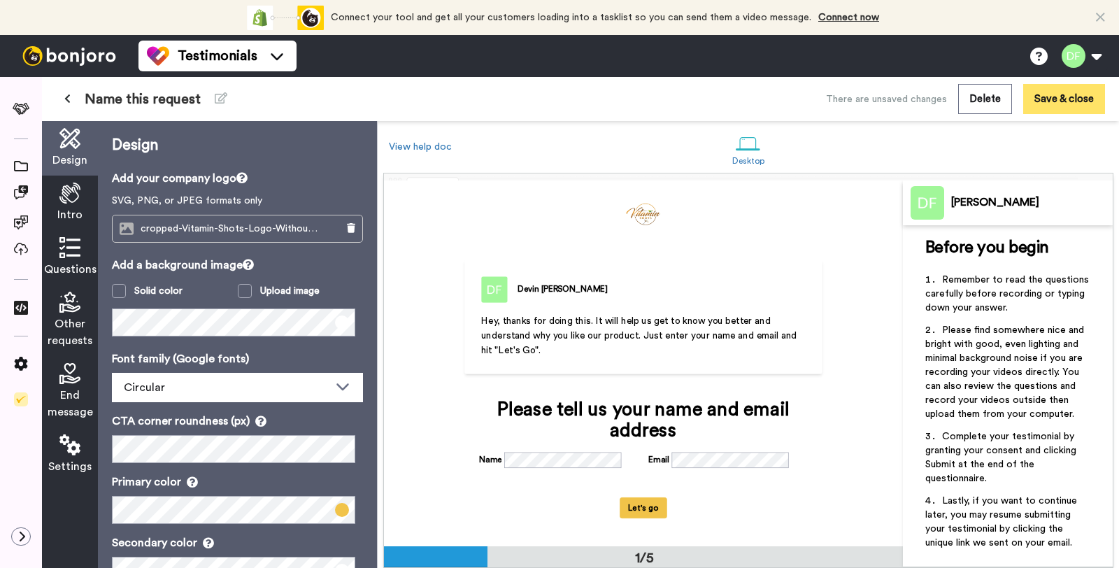
click at [1036, 103] on button "Save & close" at bounding box center [1064, 99] width 82 height 30
